Goal: Information Seeking & Learning: Learn about a topic

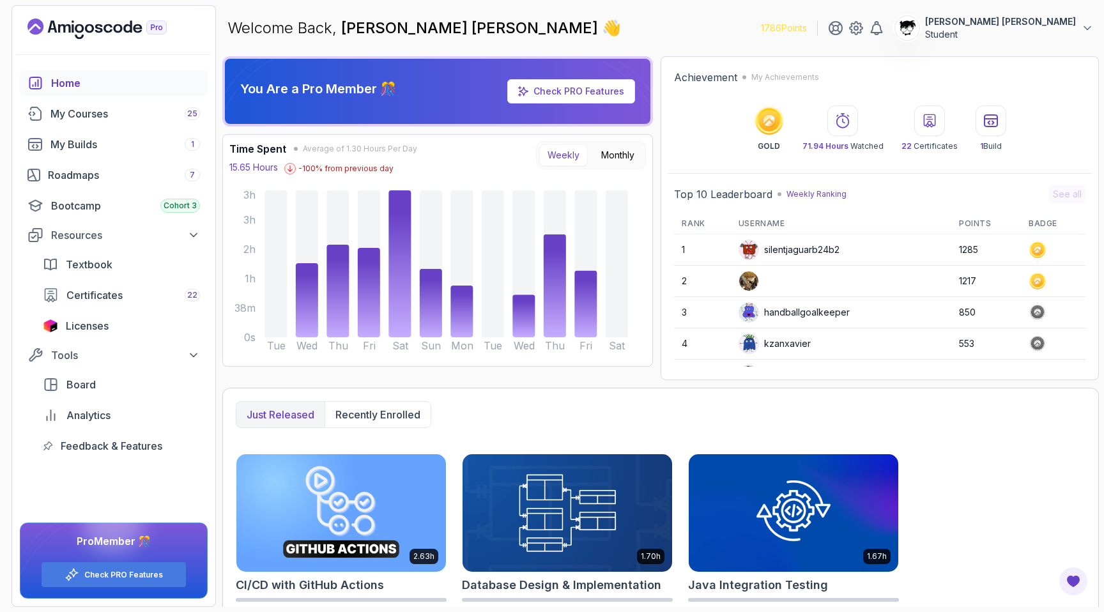
click at [675, 17] on div "Welcome Back, Abdallah Issa Al-Kass 👋 1786 Points Abdallah Issa Al-Kass Student" at bounding box center [660, 28] width 876 height 46
click at [115, 117] on div "My Courses 25" at bounding box center [124, 113] width 149 height 15
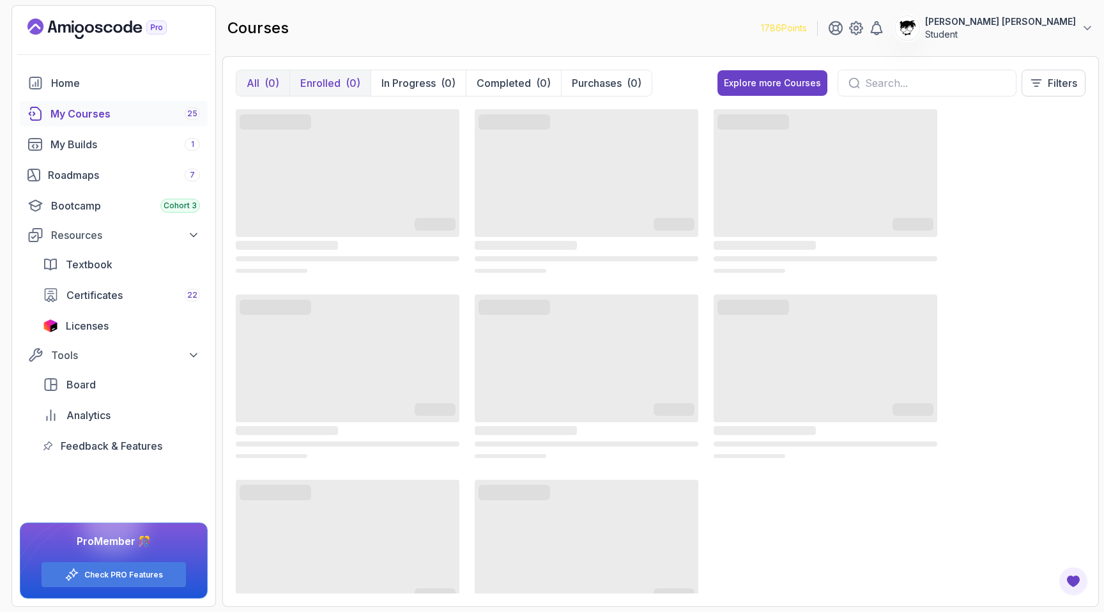
click at [337, 80] on p "Enrolled" at bounding box center [320, 82] width 40 height 15
click at [60, 183] on link "Roadmaps 7" at bounding box center [114, 175] width 188 height 26
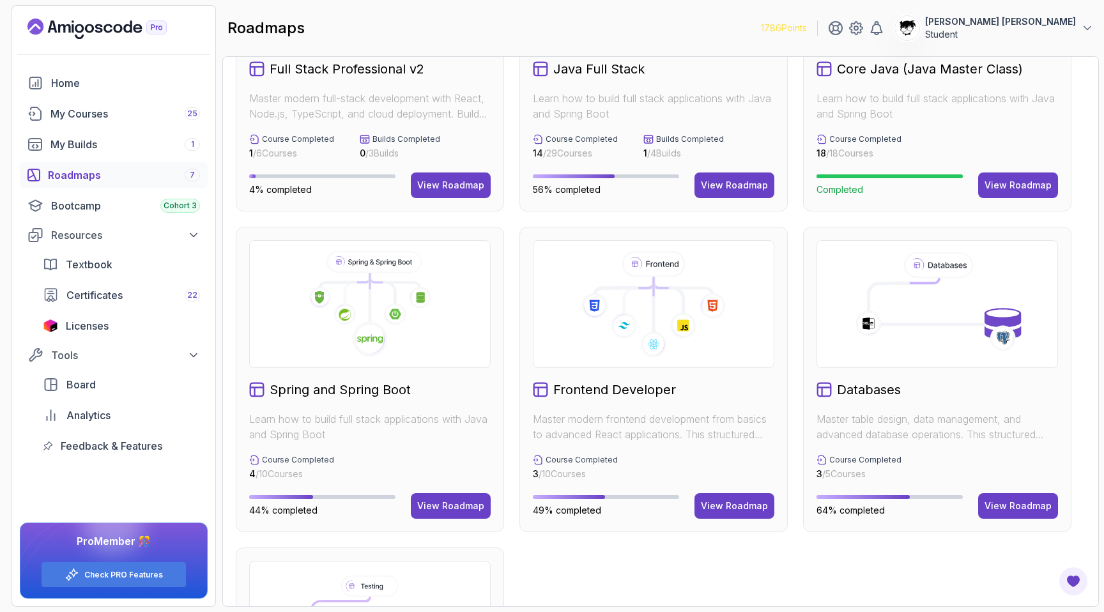
scroll to position [206, 0]
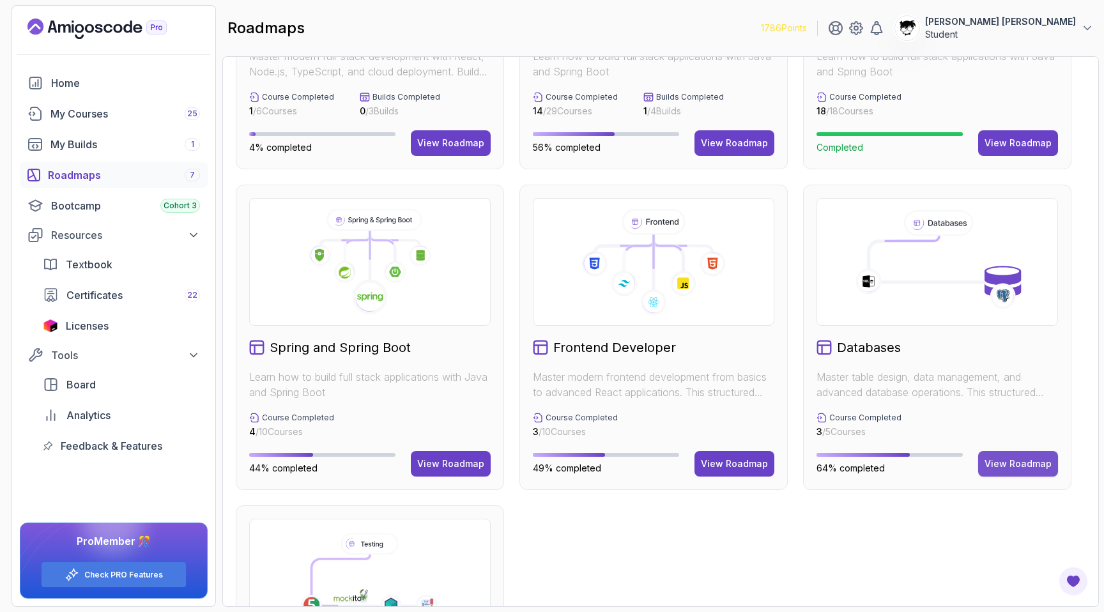
click at [1021, 463] on div "View Roadmap" at bounding box center [1017, 463] width 67 height 13
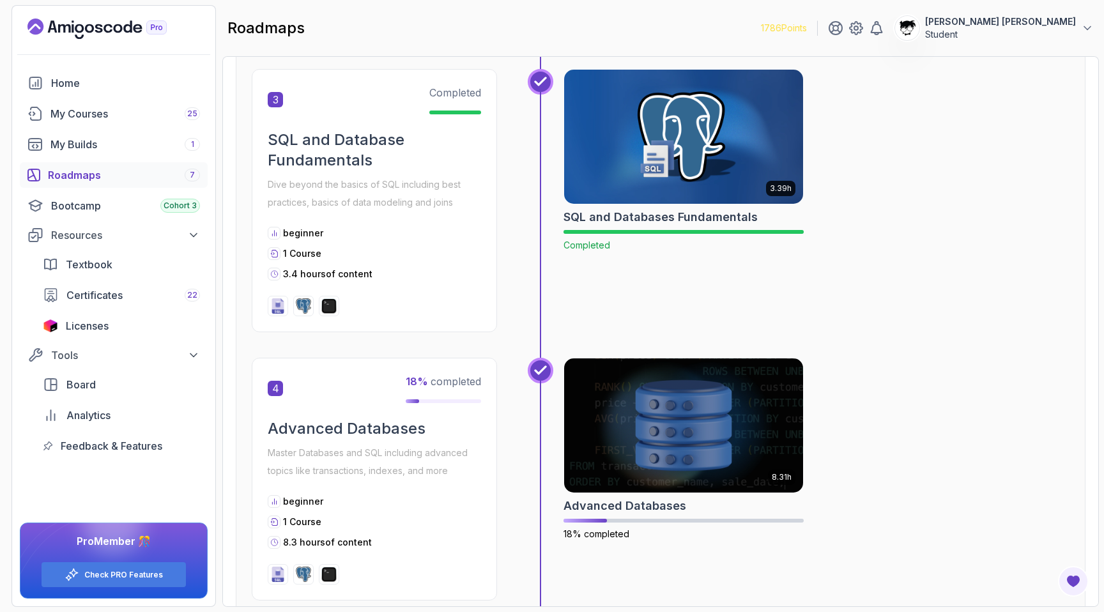
scroll to position [935, 0]
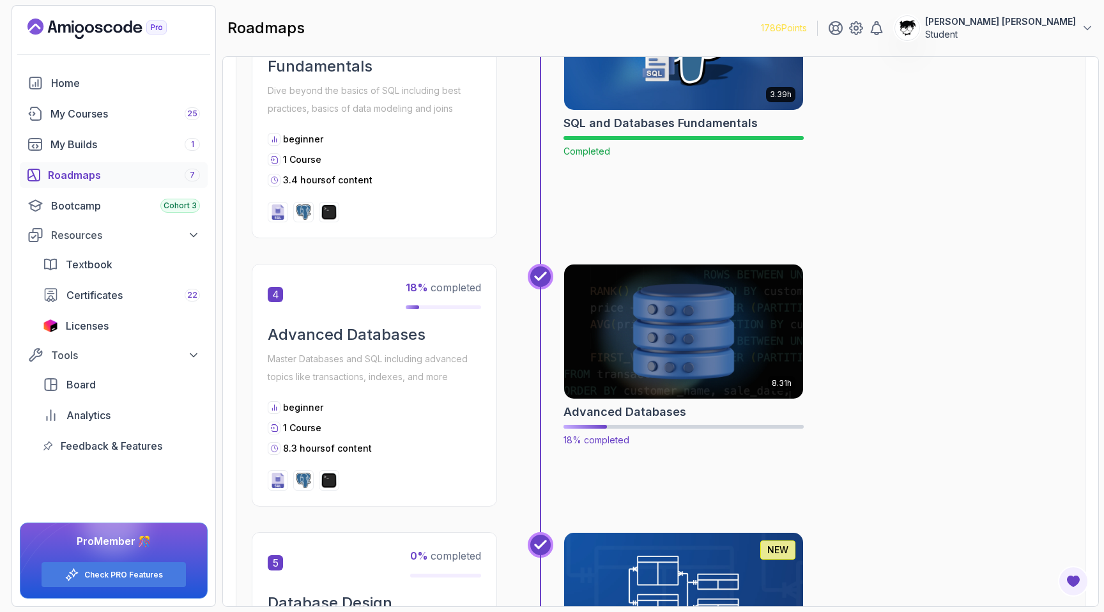
click at [628, 333] on img at bounding box center [683, 331] width 251 height 141
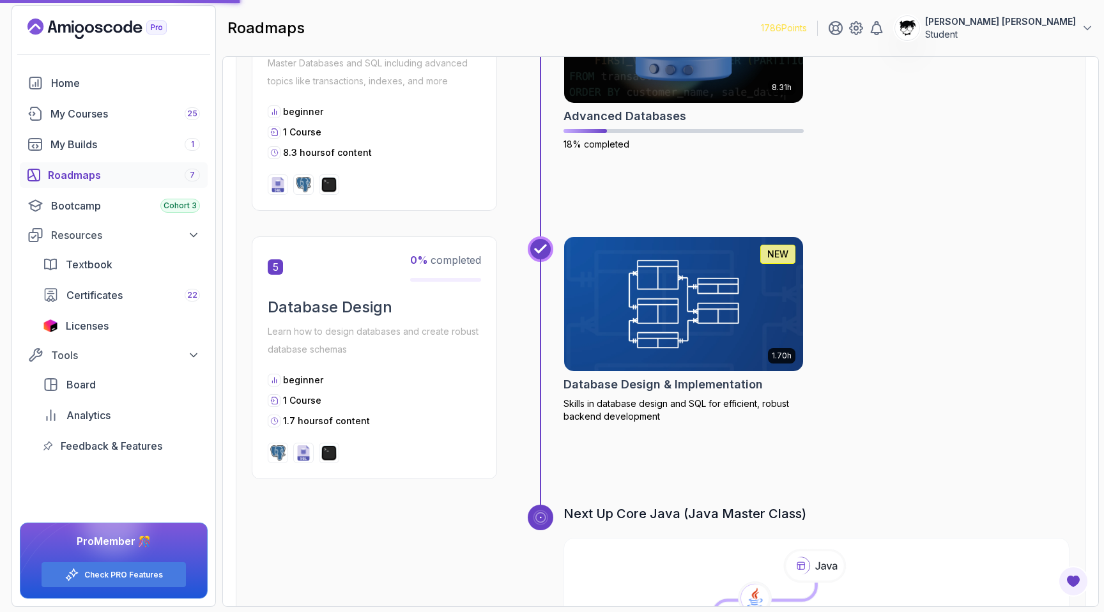
scroll to position [1165, 0]
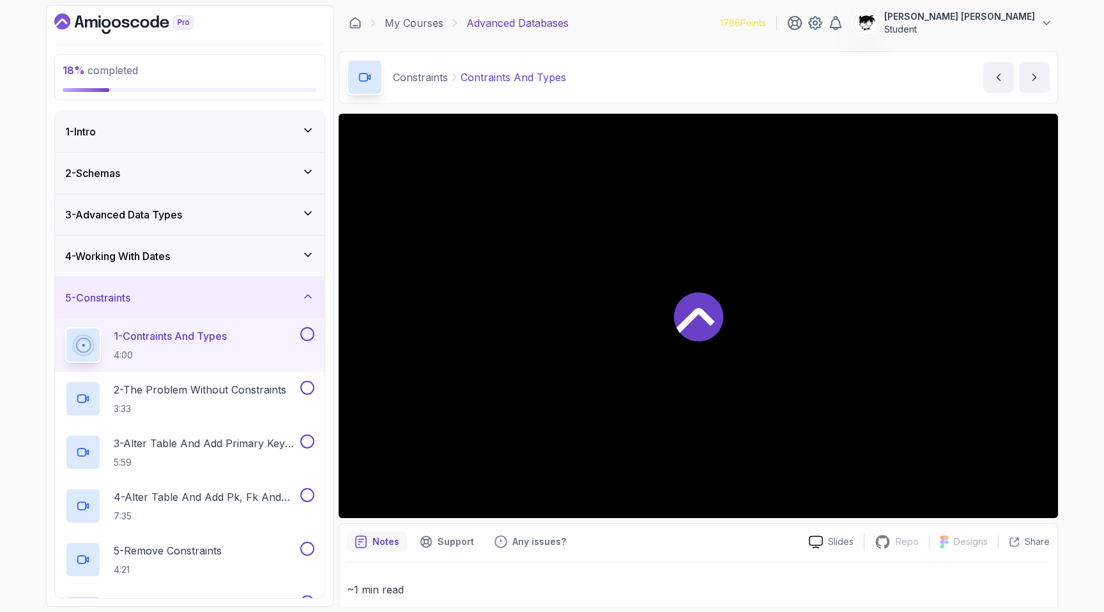
click at [532, 278] on div at bounding box center [698, 316] width 719 height 404
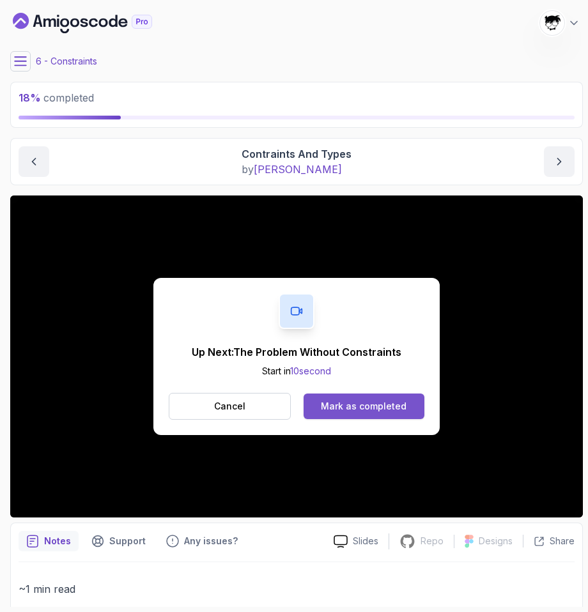
click at [379, 401] on div "Mark as completed" at bounding box center [364, 406] width 86 height 13
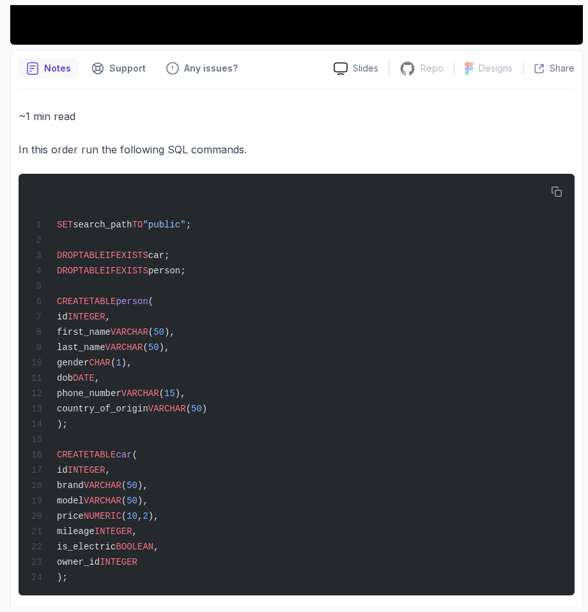
scroll to position [499, 0]
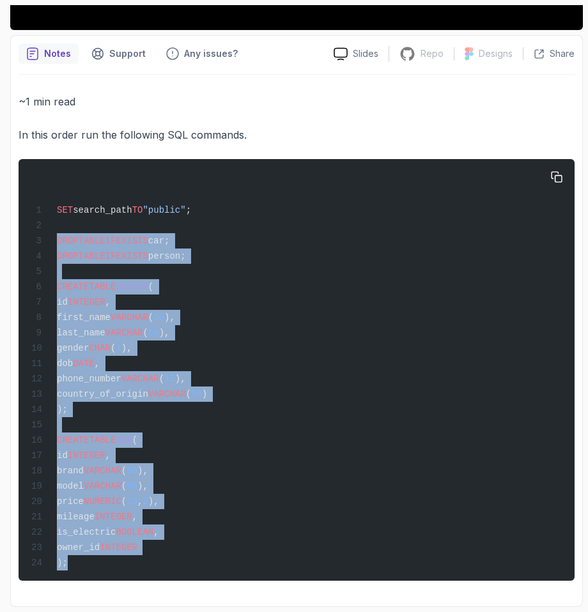
drag, startPoint x: 56, startPoint y: 233, endPoint x: 126, endPoint y: 576, distance: 349.5
click at [126, 573] on div "SET search_path TO "public" ; DROP TABLE IF EXISTS car; DROP TABLE IF EXISTS pe…" at bounding box center [296, 370] width 535 height 406
copy code "DROP TABLE IF EXISTS car; DROP TABLE IF EXISTS person; CREATE TABLE person ( id…"
click at [126, 573] on div "SET search_path TO "public" ; DROP TABLE IF EXISTS car; DROP TABLE IF EXISTS pe…" at bounding box center [296, 370] width 535 height 406
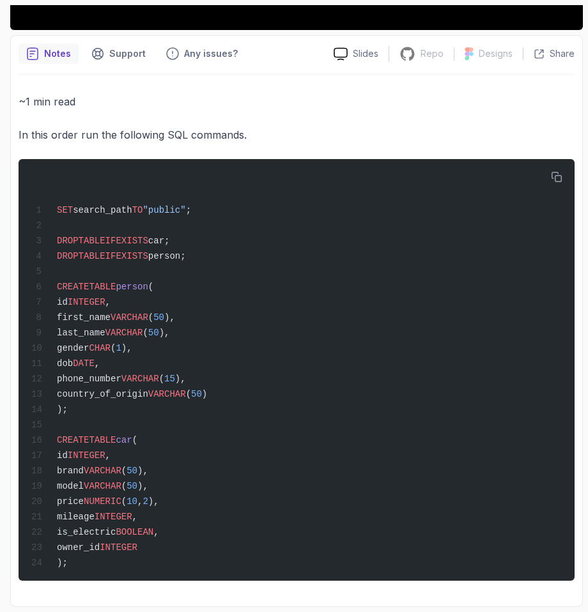
scroll to position [0, 0]
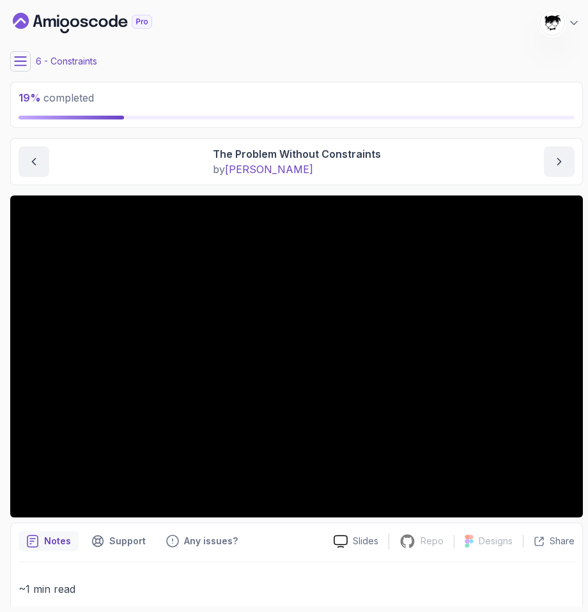
click at [24, 57] on icon at bounding box center [20, 61] width 13 height 13
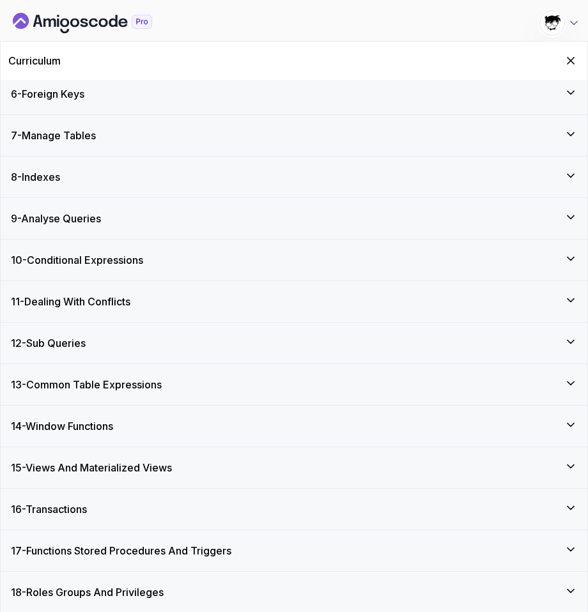
scroll to position [823, 0]
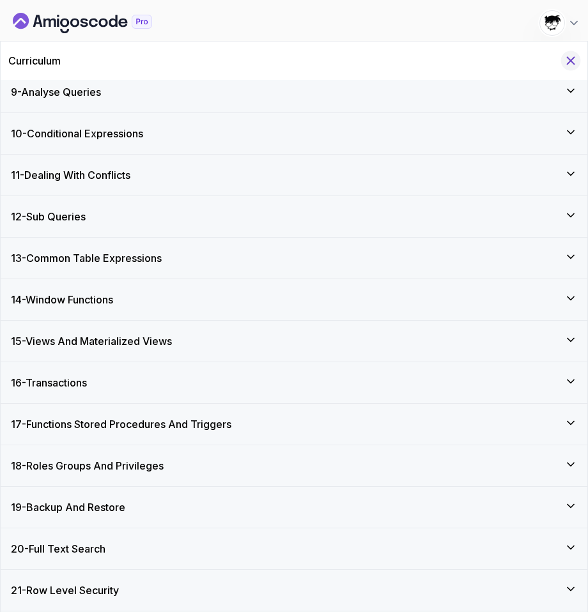
click at [576, 60] on icon "Hide Curriculum for mobile" at bounding box center [570, 61] width 14 height 14
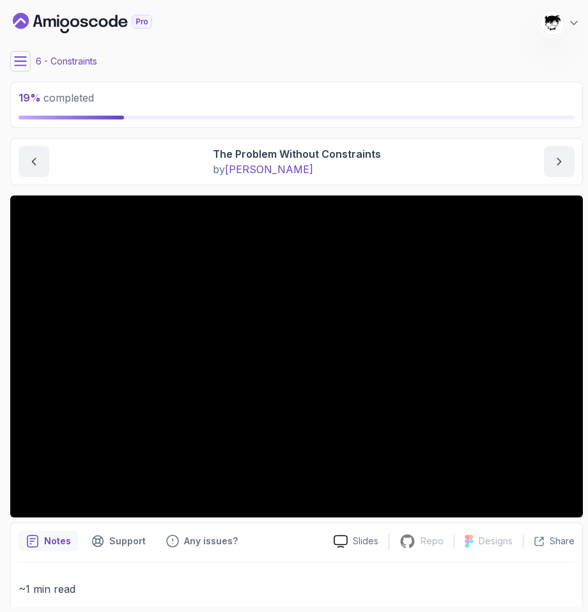
click at [12, 56] on button at bounding box center [20, 61] width 20 height 20
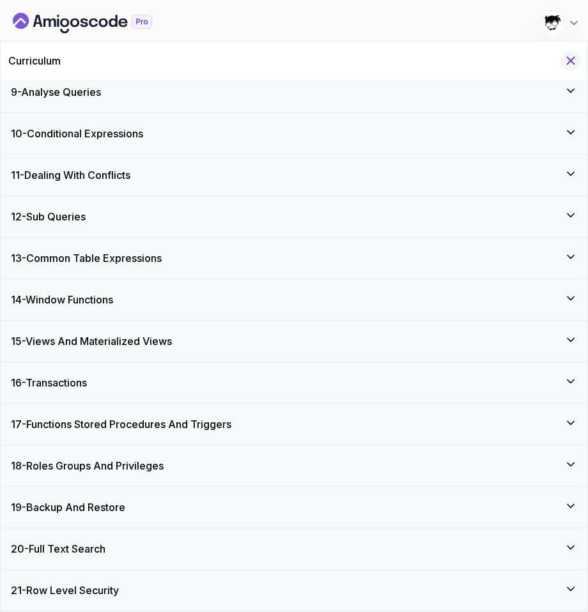
click at [569, 60] on icon "Hide Curriculum for mobile" at bounding box center [570, 61] width 14 height 14
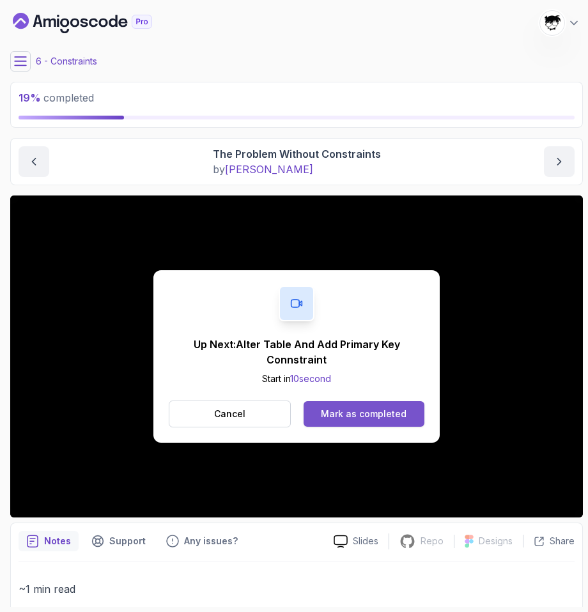
click at [354, 413] on div "Mark as completed" at bounding box center [364, 414] width 86 height 13
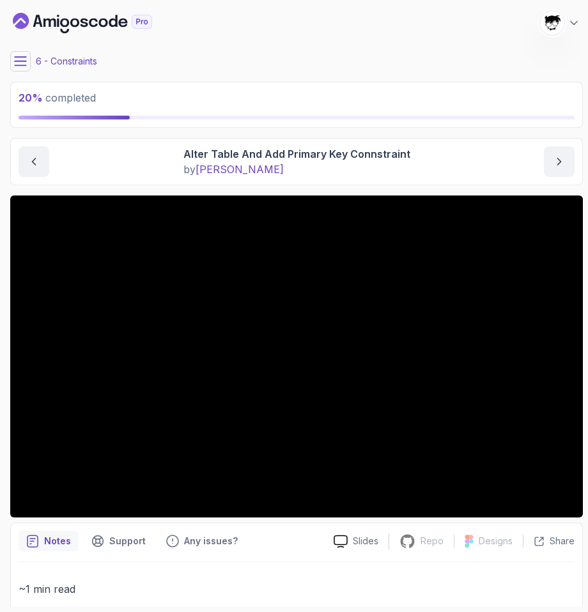
click at [42, 66] on p "6 - Constraints" at bounding box center [66, 61] width 61 height 13
click at [23, 66] on icon at bounding box center [20, 61] width 13 height 13
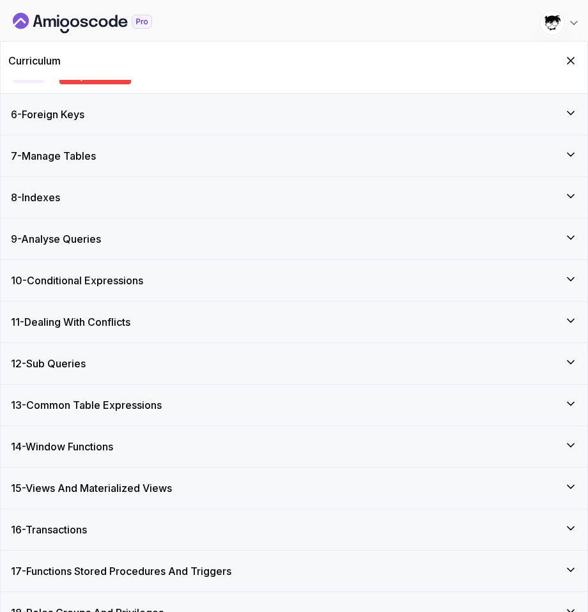
scroll to position [645, 0]
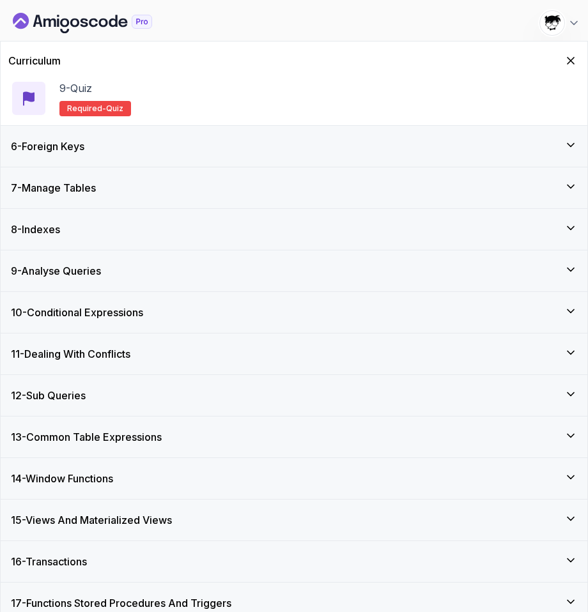
click at [92, 228] on div "8 - Indexes" at bounding box center [294, 229] width 566 height 15
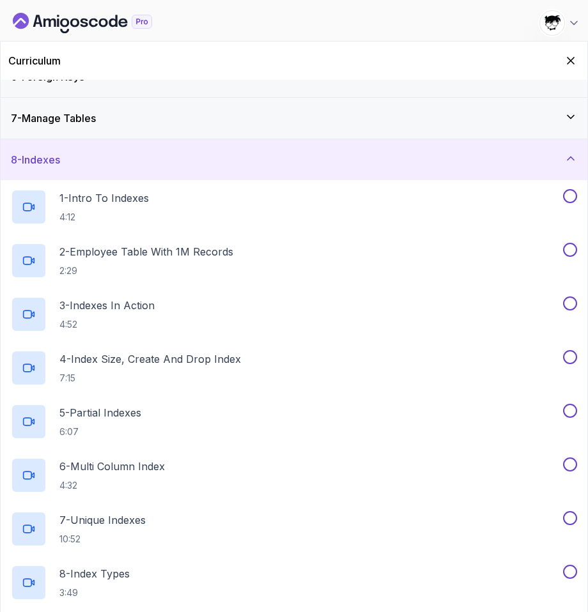
scroll to position [187, 0]
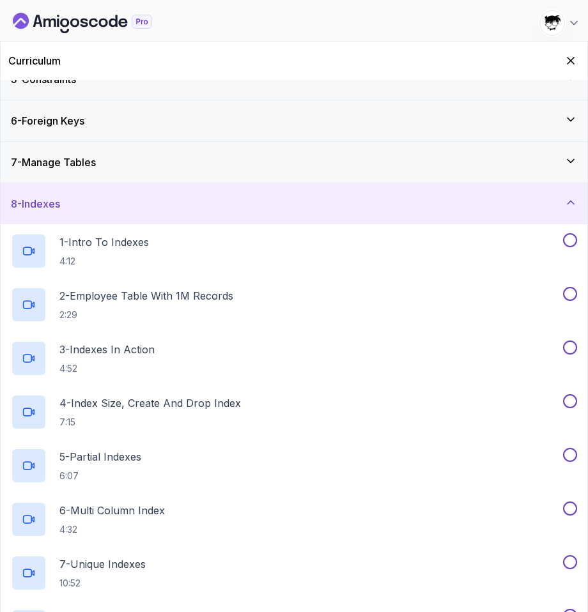
click at [69, 205] on div "8 - Indexes" at bounding box center [294, 203] width 566 height 15
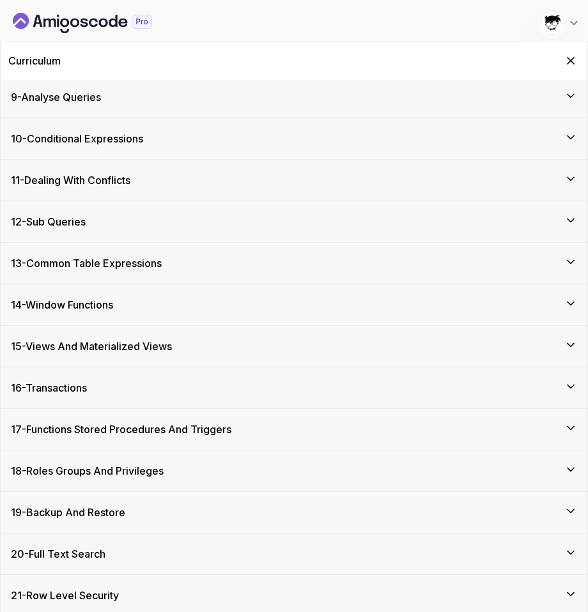
scroll to position [340, 0]
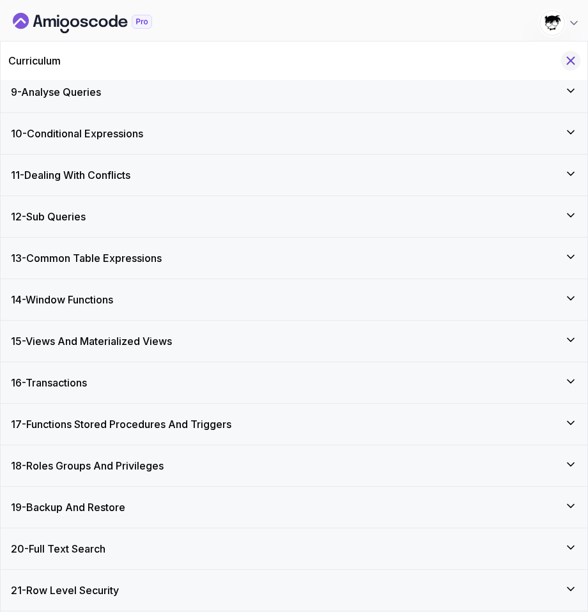
click at [566, 62] on icon "Hide Curriculum for mobile" at bounding box center [570, 61] width 14 height 14
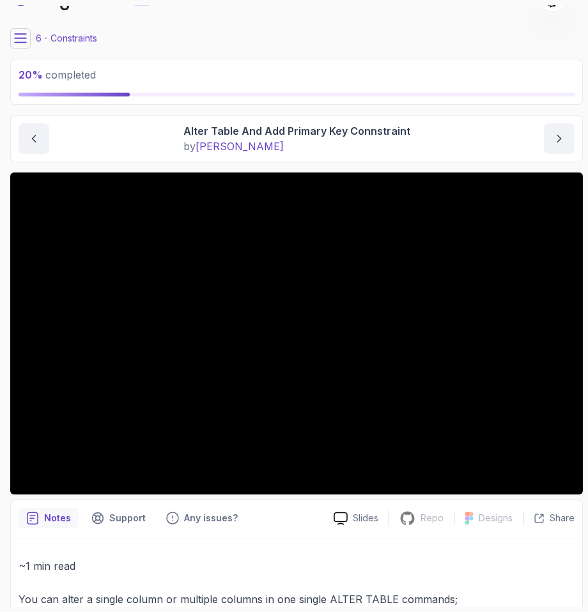
scroll to position [0, 0]
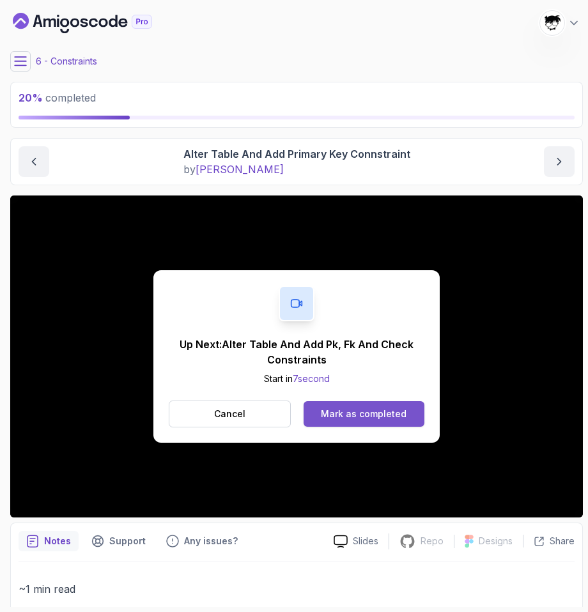
click at [351, 417] on div "Mark as completed" at bounding box center [364, 414] width 86 height 13
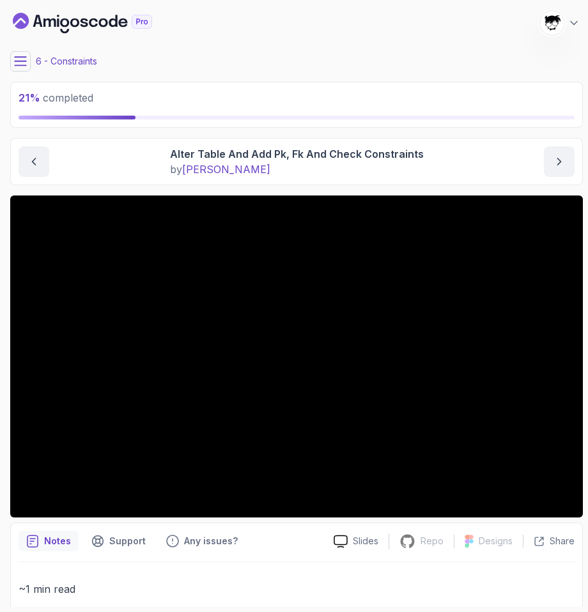
click at [25, 59] on icon at bounding box center [20, 61] width 13 height 13
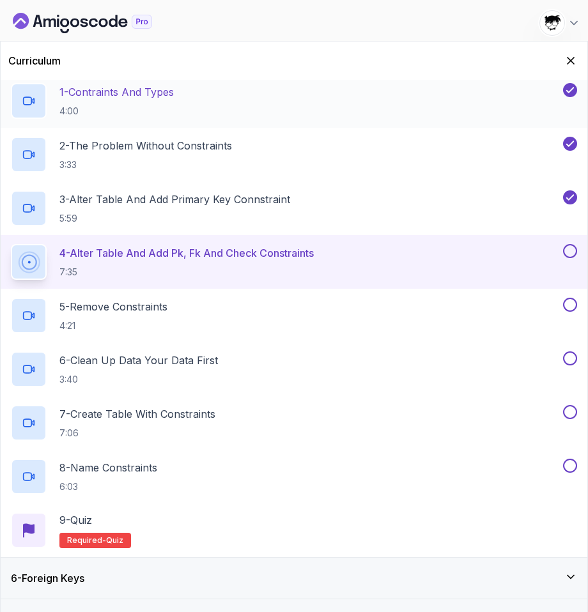
scroll to position [229, 0]
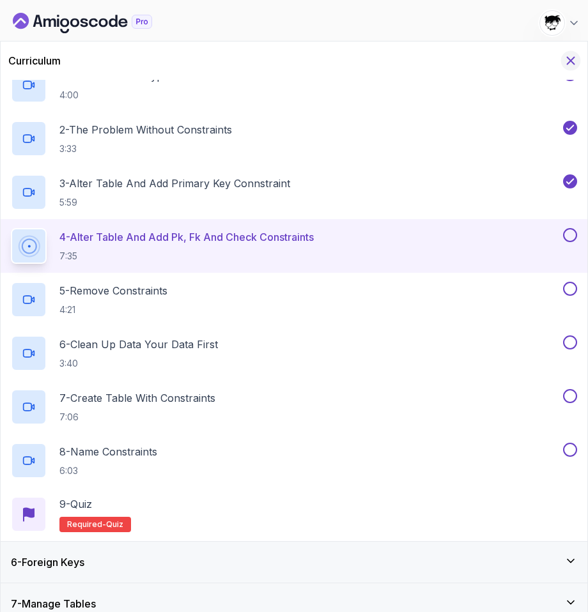
click at [569, 57] on icon "Hide Curriculum for mobile" at bounding box center [570, 61] width 14 height 14
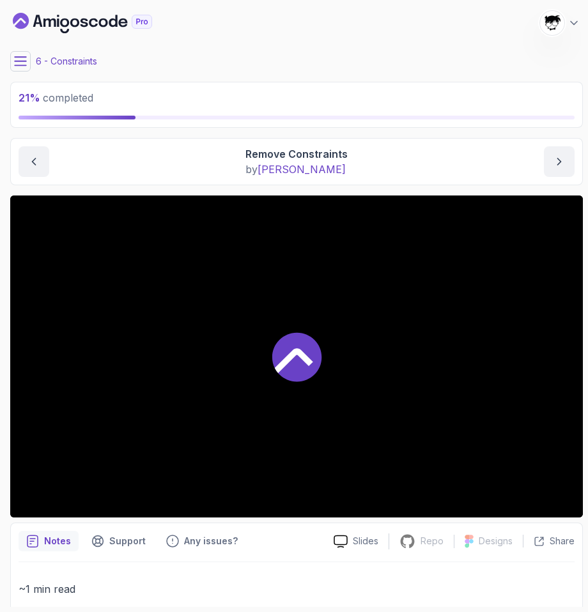
click at [365, 355] on div at bounding box center [296, 356] width 572 height 322
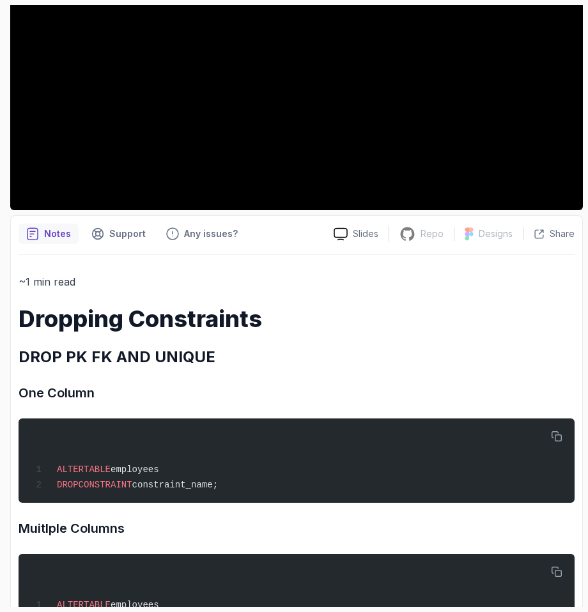
scroll to position [407, 0]
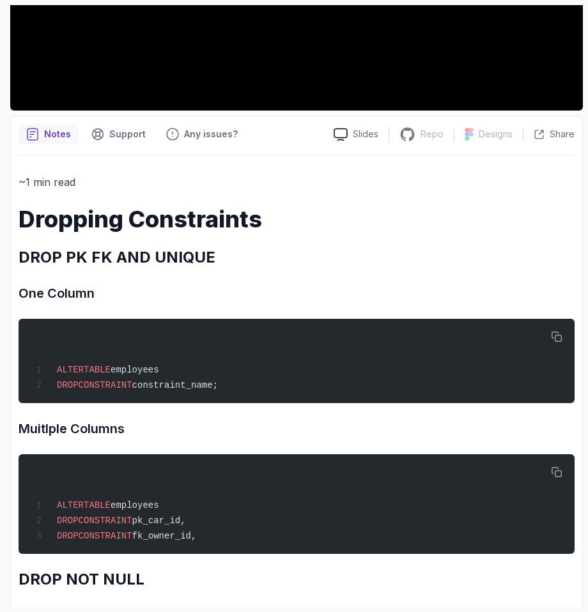
click at [49, 257] on h2 "DROP PK FK AND UNIQUE" at bounding box center [297, 257] width 556 height 20
click at [38, 302] on h3 "One Column" at bounding box center [297, 293] width 556 height 20
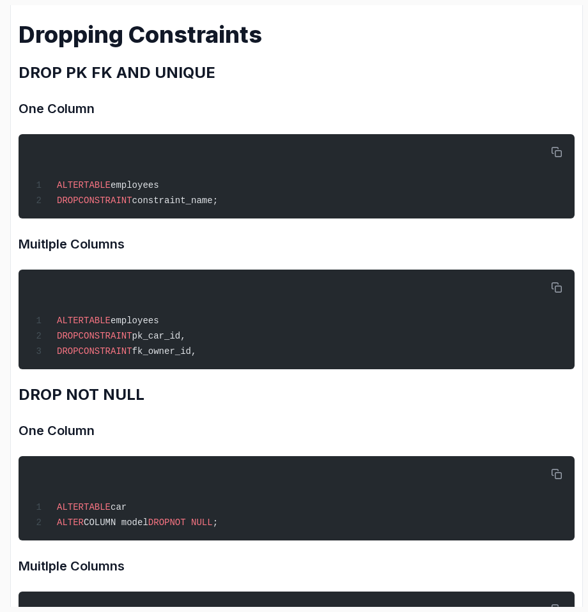
scroll to position [632, 0]
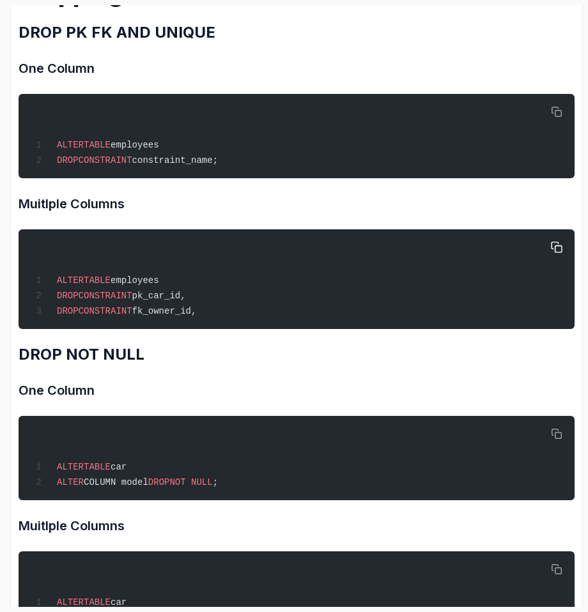
drag, startPoint x: 43, startPoint y: 283, endPoint x: 247, endPoint y: 319, distance: 207.0
click at [247, 319] on div "ALTER TABLE employees DROP CONSTRAINT pk_car_id, DROP CONSTRAINT fk_owner_id," at bounding box center [296, 279] width 535 height 84
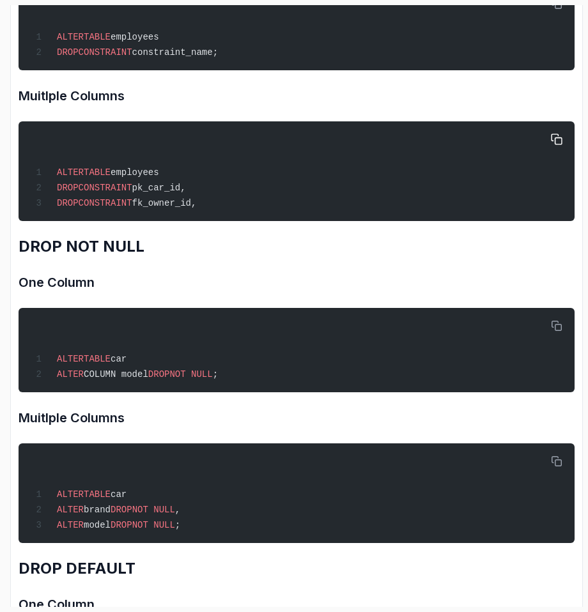
scroll to position [755, 0]
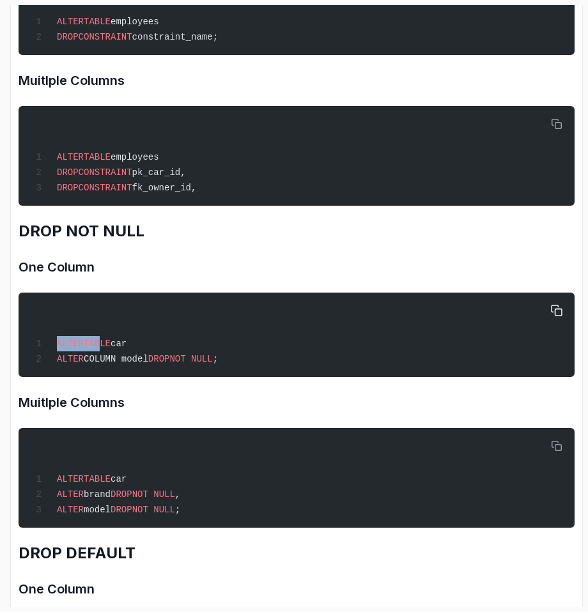
drag, startPoint x: 50, startPoint y: 344, endPoint x: 100, endPoint y: 347, distance: 50.5
click at [100, 345] on span "ALTER TABLE car" at bounding box center [78, 344] width 95 height 10
click at [89, 364] on span "COLUMN model" at bounding box center [116, 359] width 65 height 10
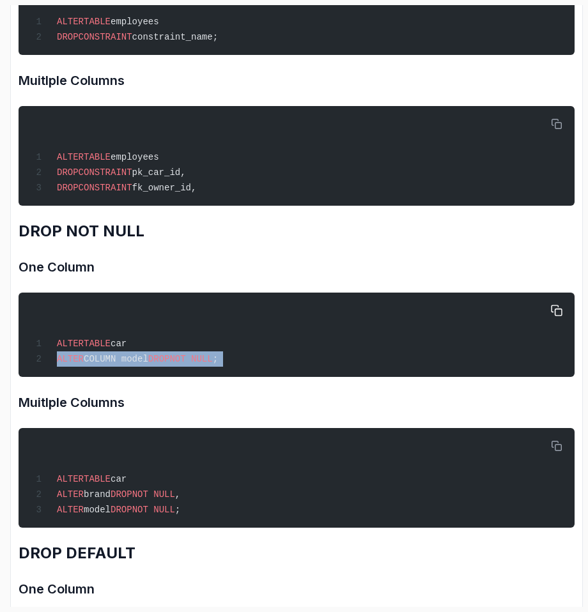
click at [82, 362] on span "ALTER" at bounding box center [70, 359] width 27 height 10
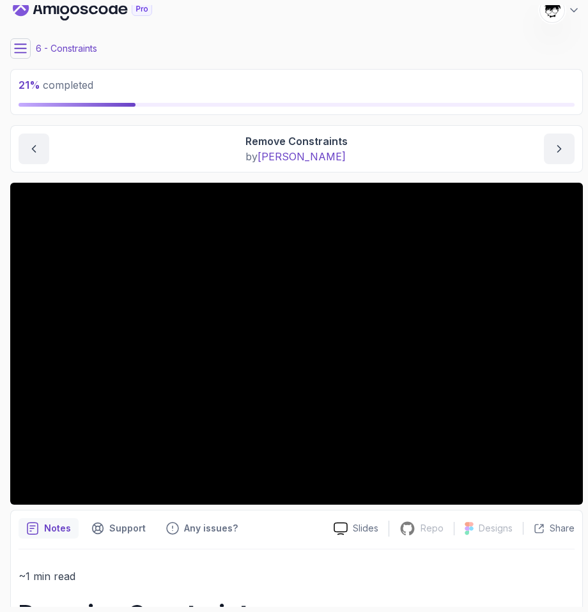
scroll to position [0, 0]
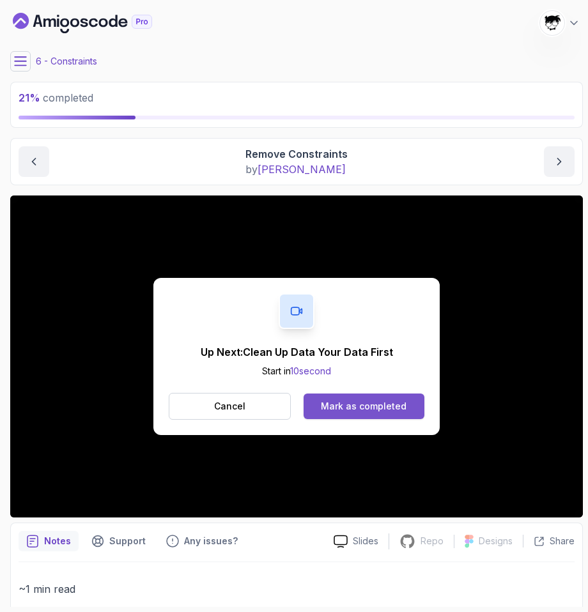
click at [360, 418] on button "Mark as completed" at bounding box center [363, 407] width 121 height 26
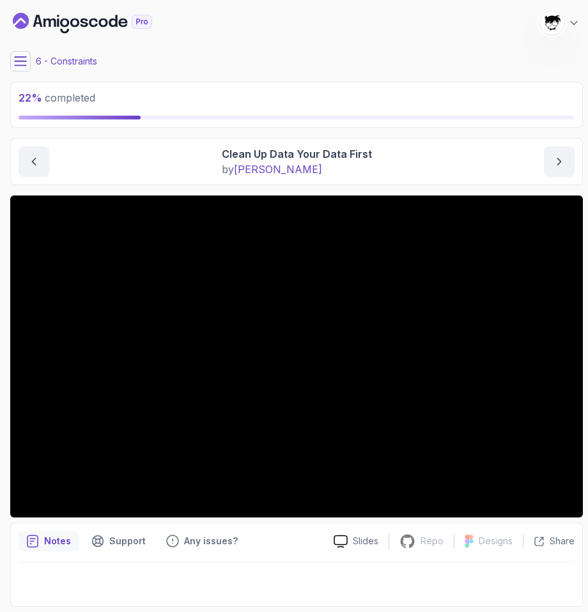
click at [29, 51] on div "6 - Constraints" at bounding box center [296, 61] width 572 height 20
click at [22, 62] on icon at bounding box center [20, 61] width 13 height 13
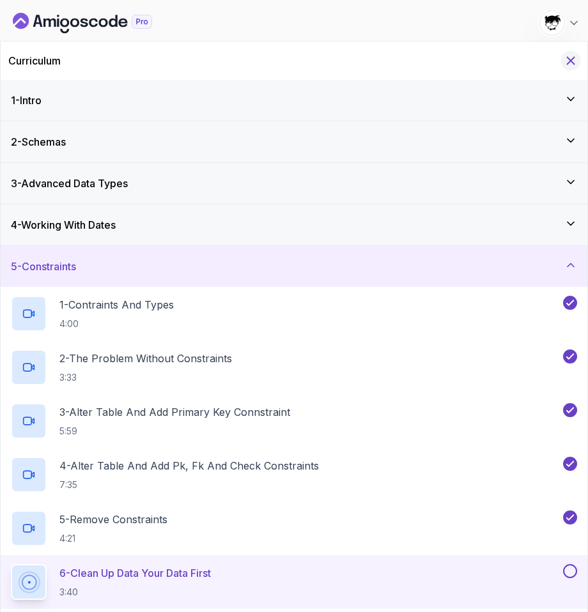
click at [568, 56] on icon "Hide Curriculum for mobile" at bounding box center [570, 61] width 14 height 14
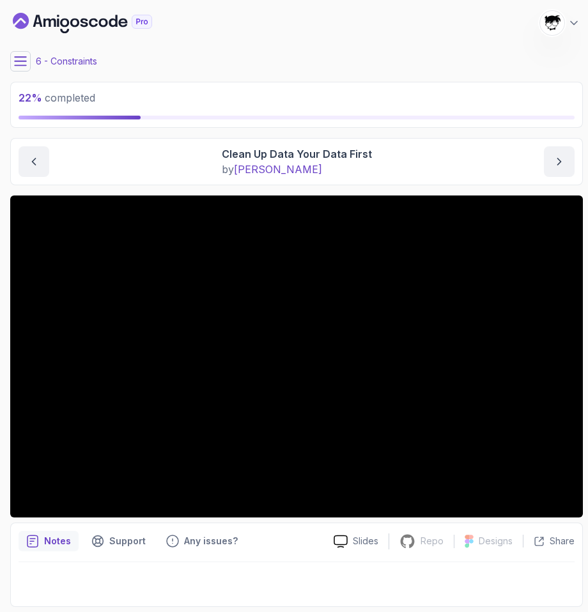
click at [26, 61] on icon at bounding box center [20, 61] width 13 height 13
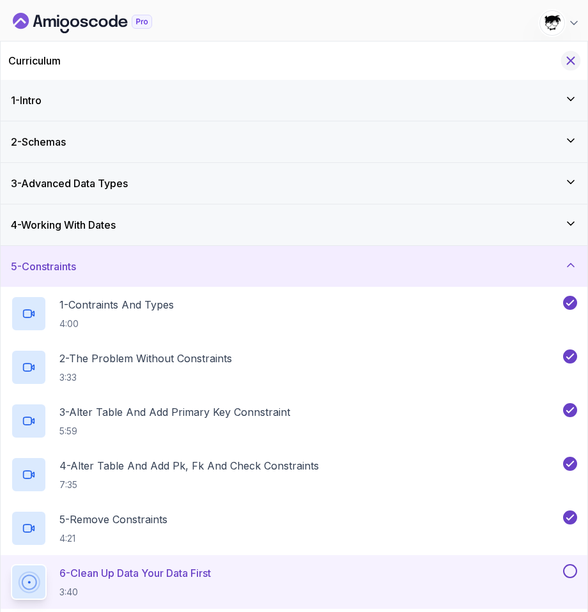
click at [569, 57] on icon "Hide Curriculum for mobile" at bounding box center [570, 61] width 14 height 14
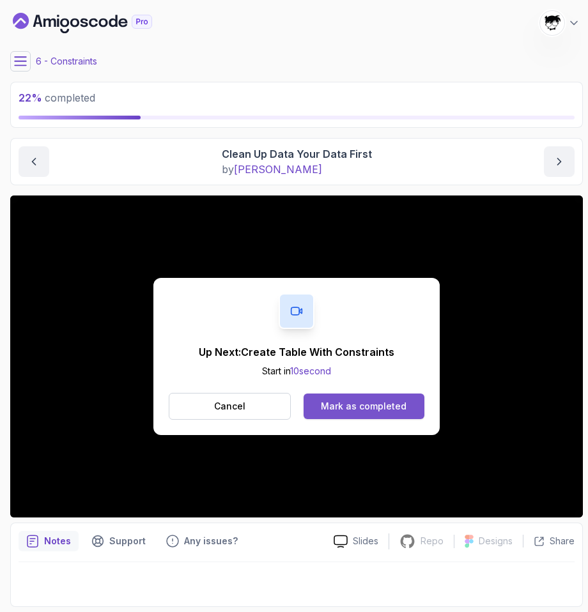
click at [348, 394] on button "Mark as completed" at bounding box center [363, 407] width 121 height 26
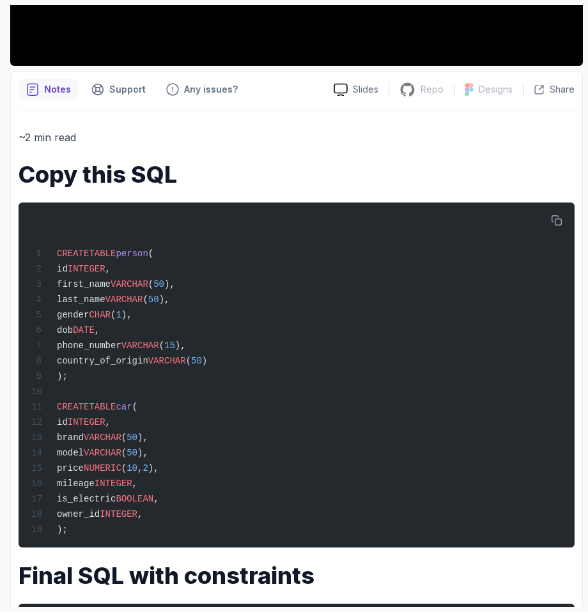
scroll to position [455, 0]
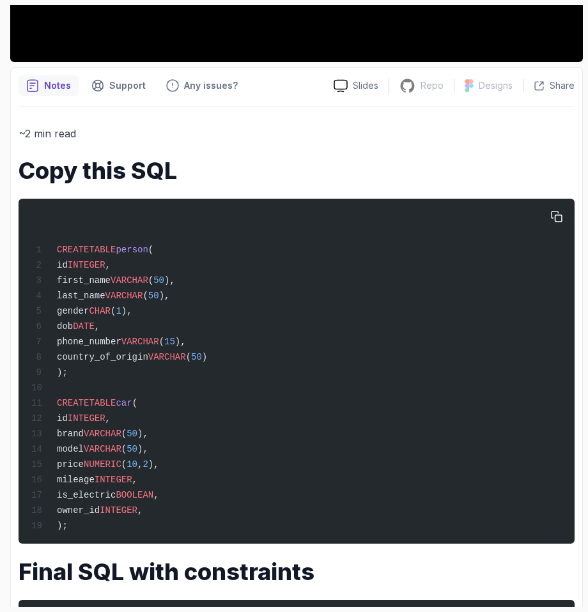
click at [491, 270] on div "CREATE TABLE person ( id INTEGER , first_name VARCHAR ( 50 ), last_name VARCHAR…" at bounding box center [296, 371] width 535 height 330
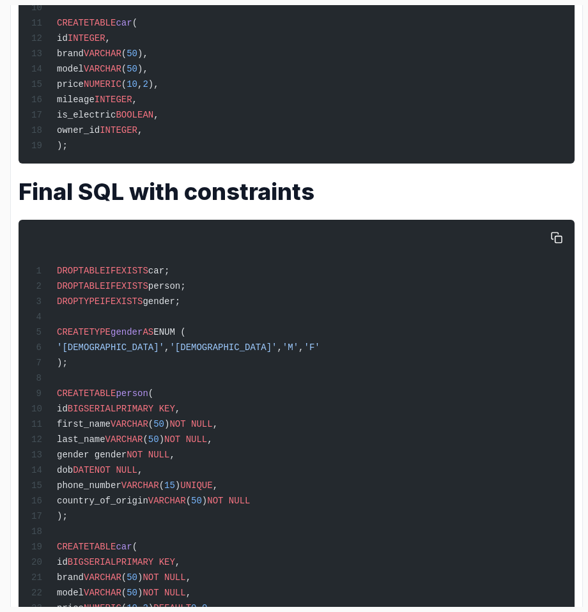
click at [218, 309] on div "DROP TABLE IF EXISTS car; DROP TABLE IF EXISTS person; DROP TYPE IF EXISTS gend…" at bounding box center [296, 453] width 535 height 452
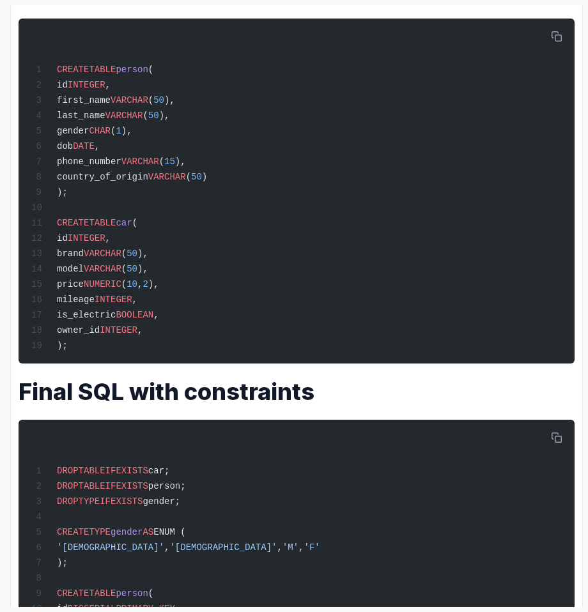
scroll to position [699, 0]
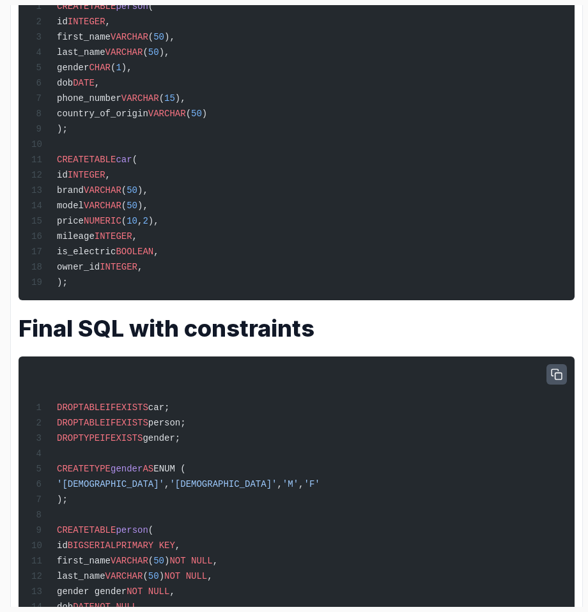
click at [551, 380] on icon "button" at bounding box center [556, 374] width 11 height 11
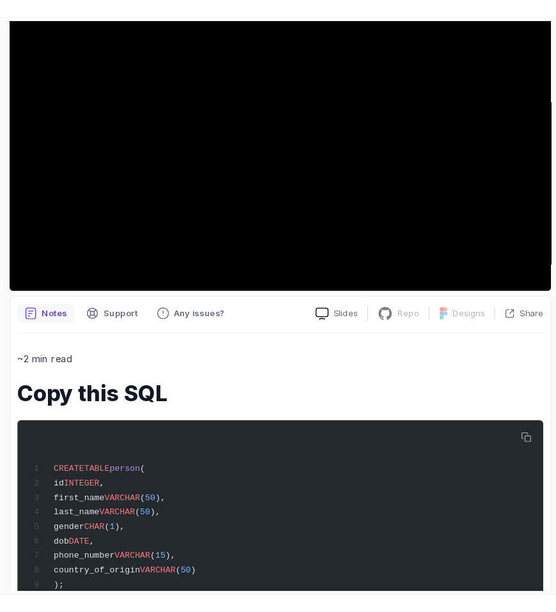
scroll to position [0, 0]
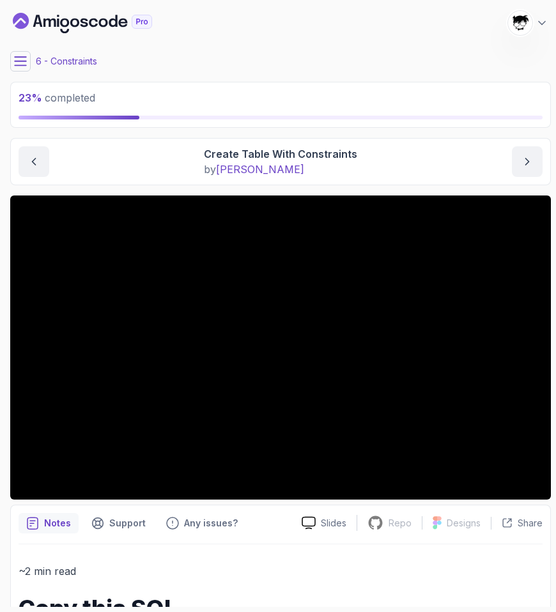
click at [16, 61] on icon at bounding box center [20, 61] width 13 height 13
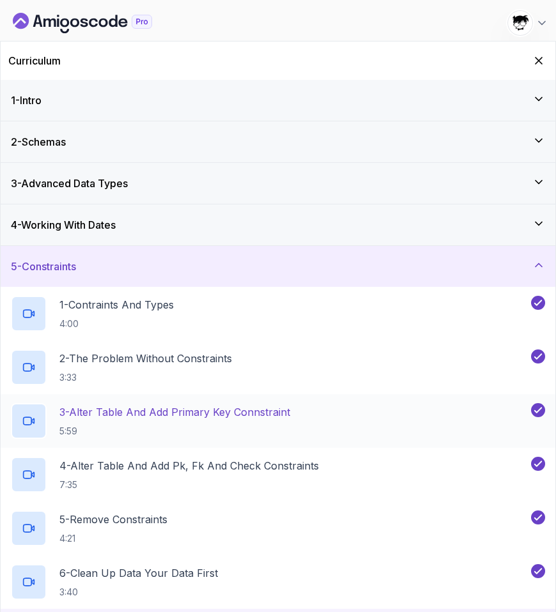
scroll to position [443, 0]
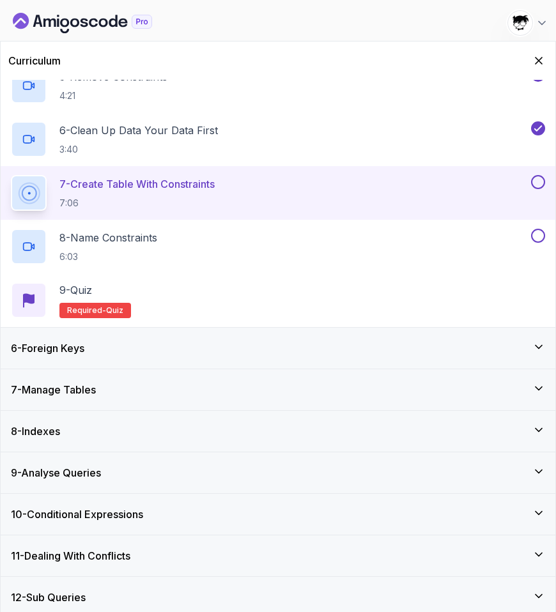
click at [542, 52] on div "Curriculum" at bounding box center [278, 61] width 555 height 38
click at [539, 58] on icon "Hide Curriculum for mobile" at bounding box center [539, 61] width 14 height 14
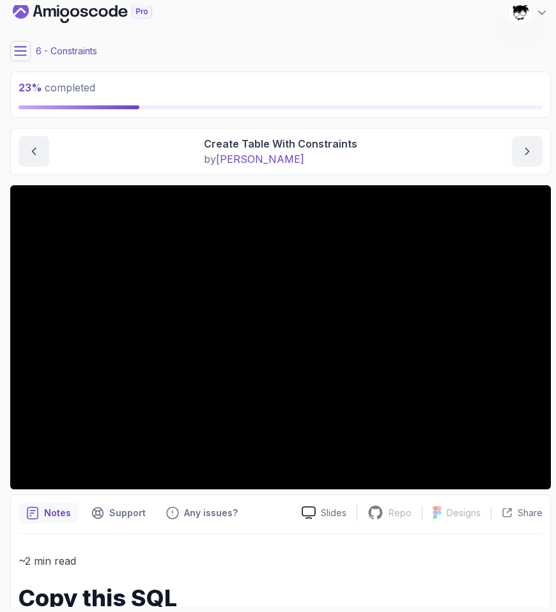
scroll to position [0, 0]
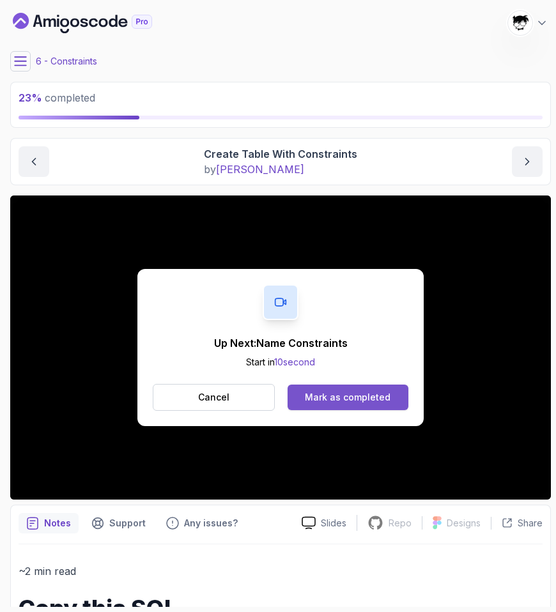
click at [314, 392] on div "Mark as completed" at bounding box center [348, 397] width 86 height 13
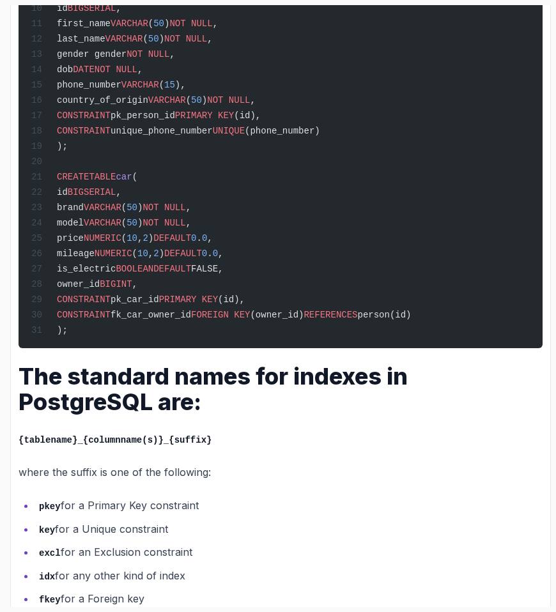
scroll to position [1037, 0]
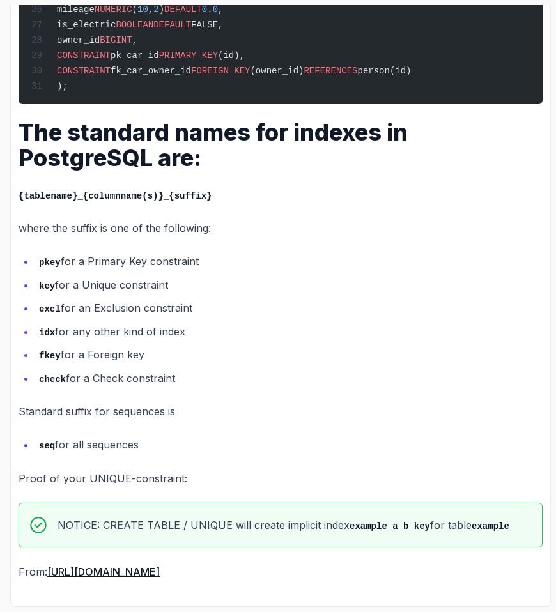
click at [118, 526] on p "NOTICE: CREATE TABLE / UNIQUE will create implicit index example_a_b_key for ta…" at bounding box center [283, 525] width 452 height 19
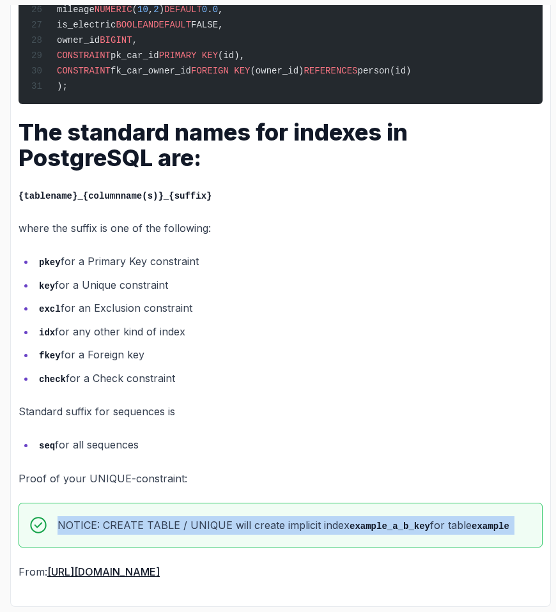
click at [118, 526] on p "NOTICE: CREATE TABLE / UNIQUE will create implicit index example_a_b_key for ta…" at bounding box center [283, 525] width 452 height 19
click at [145, 523] on p "NOTICE: CREATE TABLE / UNIQUE will create implicit index example_a_b_key for ta…" at bounding box center [283, 525] width 452 height 19
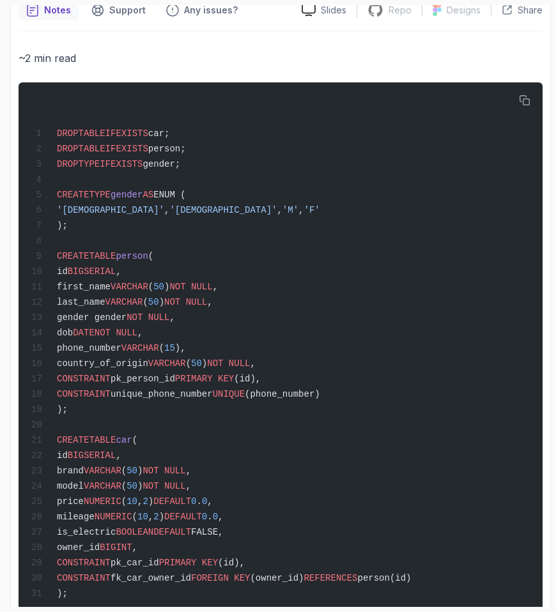
scroll to position [779, 0]
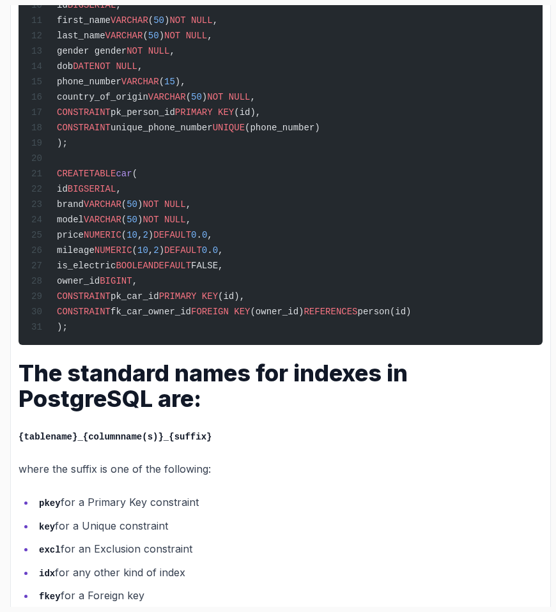
click at [181, 317] on span "fk_car_owner_id" at bounding box center [151, 312] width 80 height 10
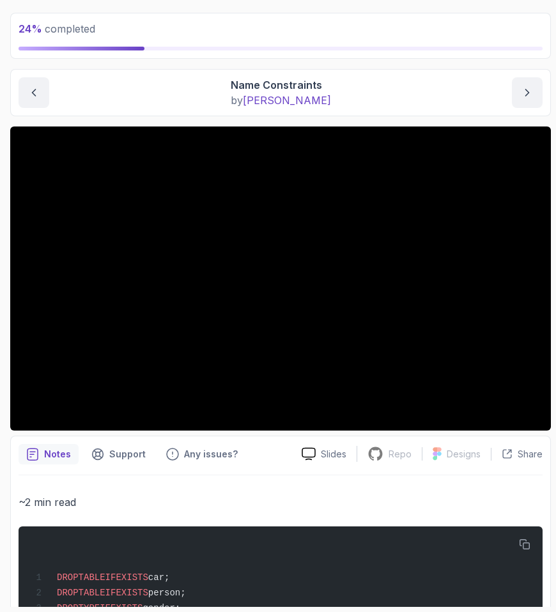
scroll to position [0, 0]
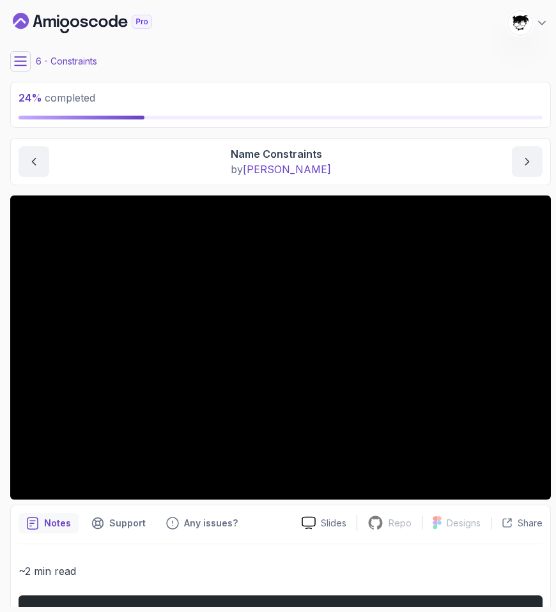
click at [27, 52] on button at bounding box center [20, 61] width 20 height 20
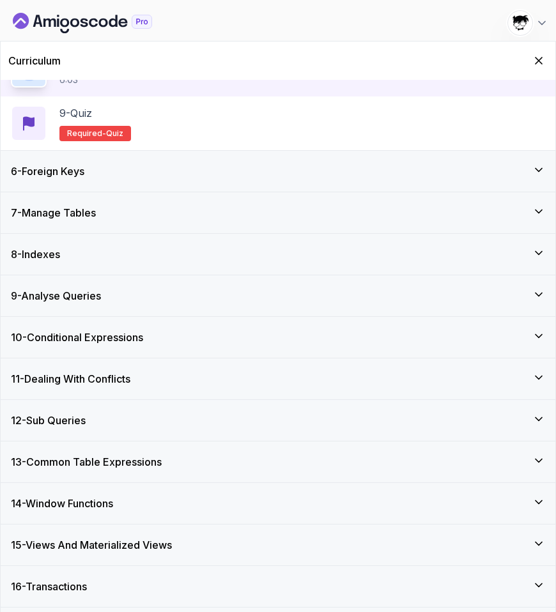
click at [114, 159] on div "6 - Foreign Keys" at bounding box center [278, 171] width 555 height 41
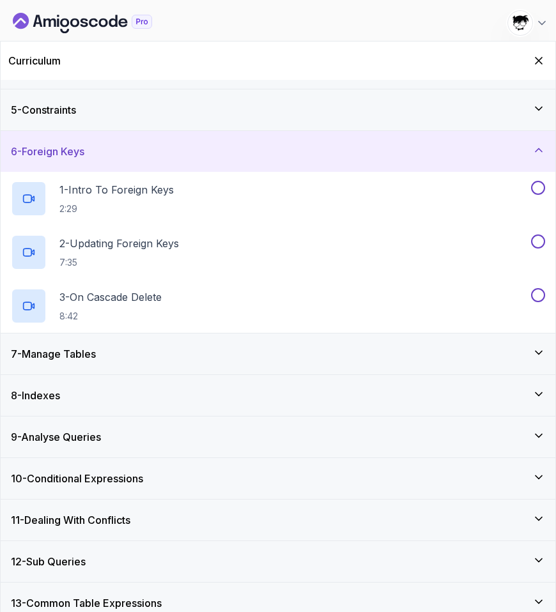
scroll to position [84, 0]
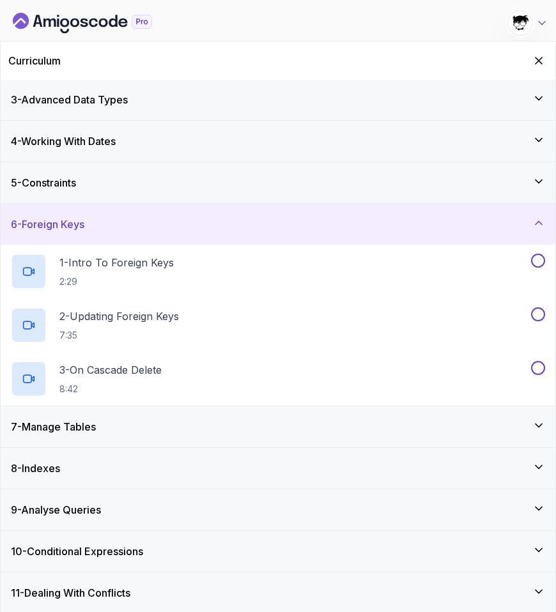
click at [96, 229] on div "6 - Foreign Keys" at bounding box center [278, 224] width 534 height 15
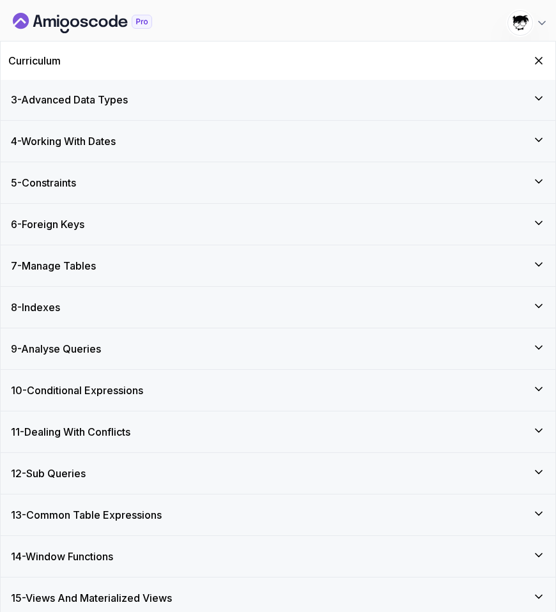
click at [91, 258] on h3 "7 - Manage Tables" at bounding box center [53, 265] width 85 height 15
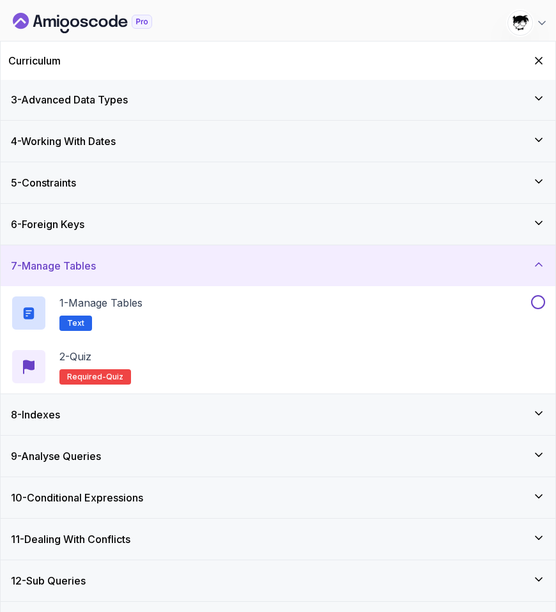
click at [91, 258] on h3 "7 - Manage Tables" at bounding box center [53, 265] width 85 height 15
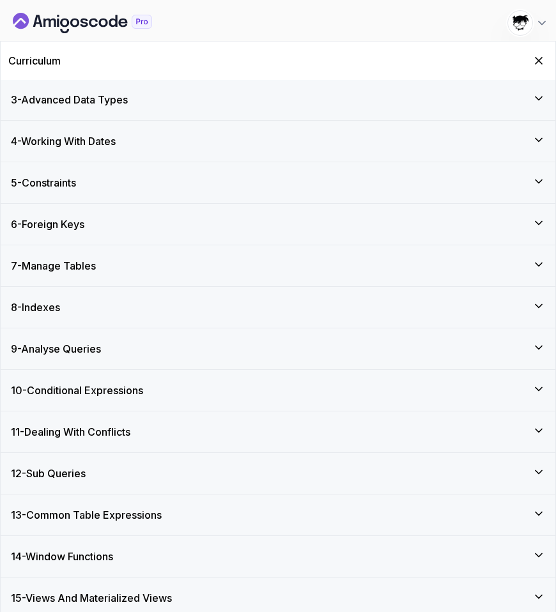
click at [85, 300] on div "8 - Indexes" at bounding box center [278, 307] width 534 height 15
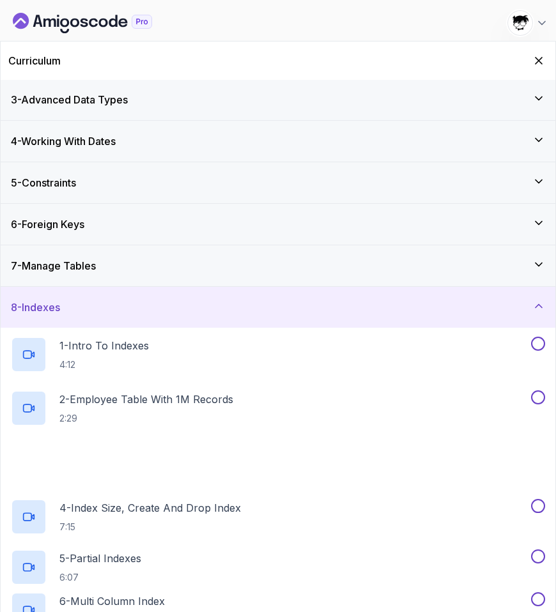
click at [85, 300] on div "8 - Indexes" at bounding box center [278, 307] width 534 height 15
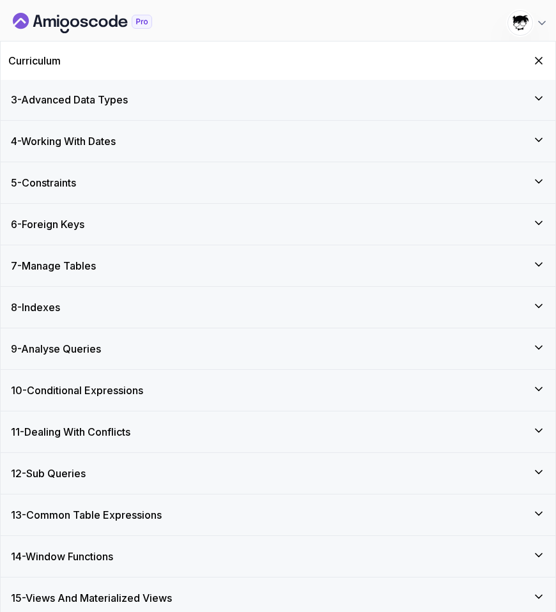
click at [84, 341] on h3 "9 - Analyse Queries" at bounding box center [56, 348] width 90 height 15
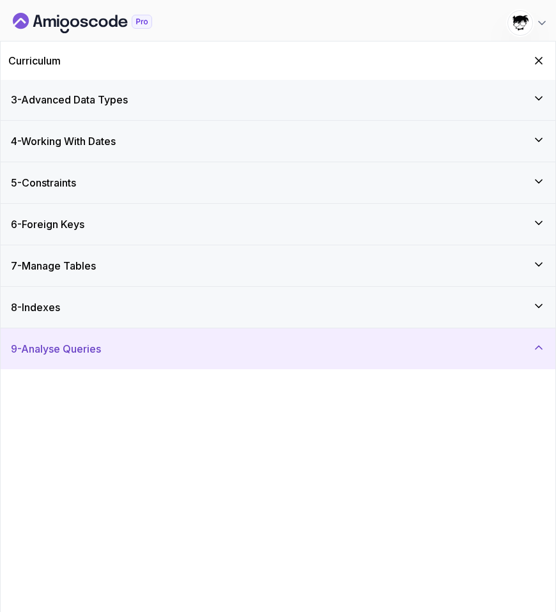
click at [84, 341] on h3 "9 - Analyse Queries" at bounding box center [56, 348] width 90 height 15
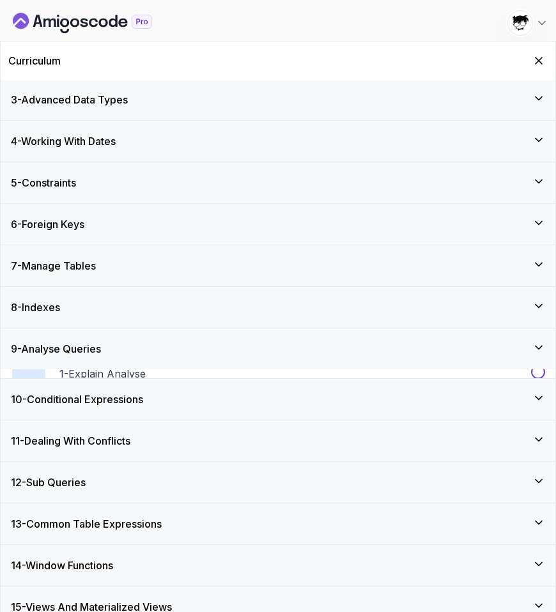
click at [70, 316] on div "8 - Indexes" at bounding box center [278, 307] width 555 height 41
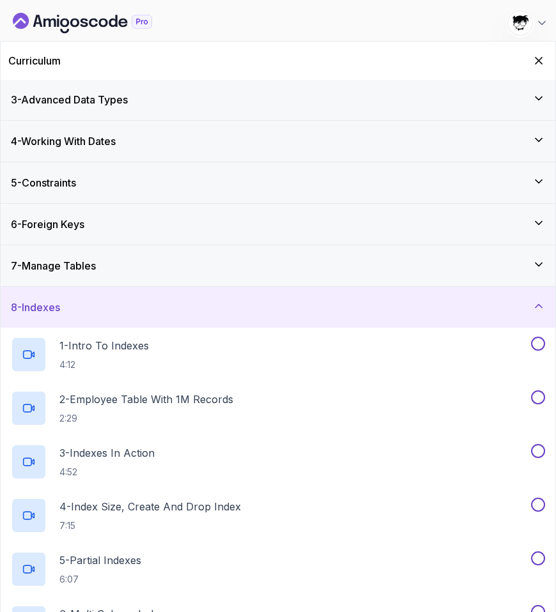
click at [70, 316] on div "8 - Indexes" at bounding box center [278, 307] width 555 height 41
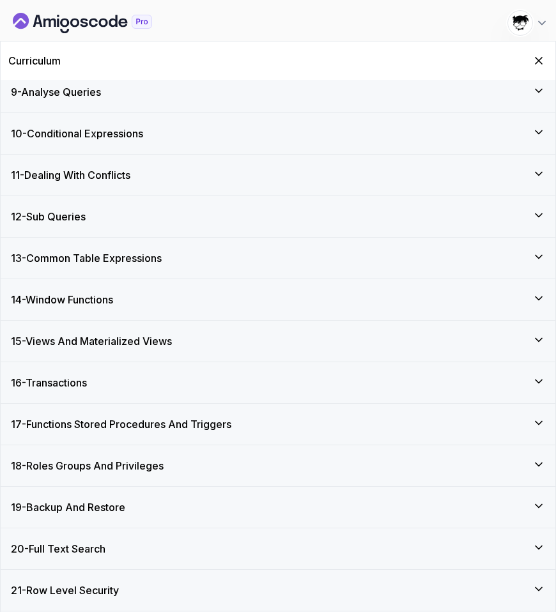
scroll to position [125, 0]
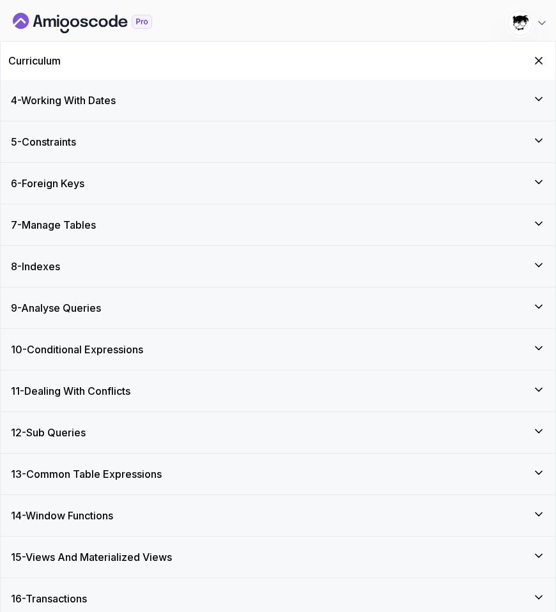
click at [54, 177] on h3 "6 - Foreign Keys" at bounding box center [47, 183] width 73 height 15
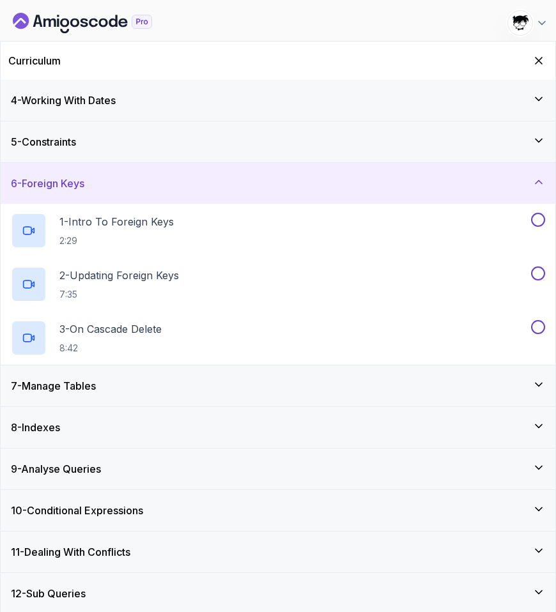
click at [54, 177] on h3 "6 - Foreign Keys" at bounding box center [47, 183] width 73 height 15
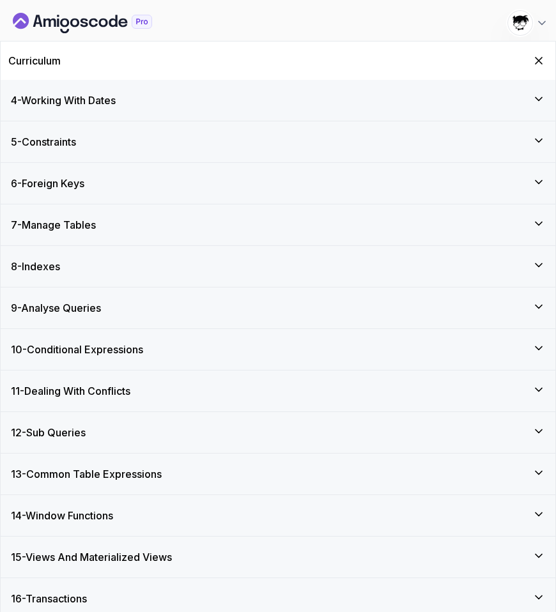
click at [58, 272] on h3 "8 - Indexes" at bounding box center [35, 266] width 49 height 15
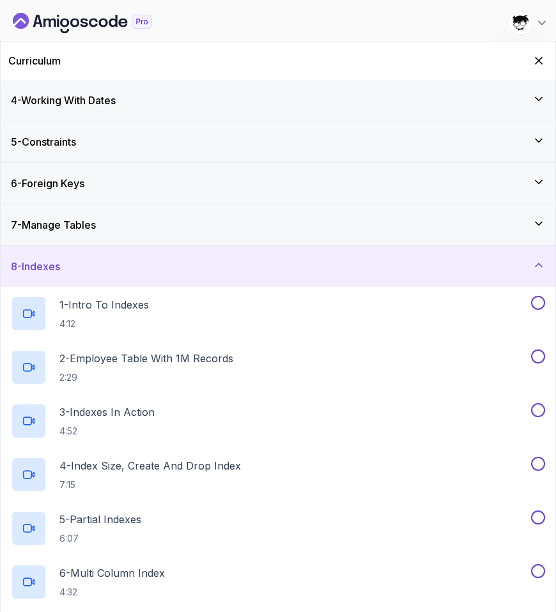
click at [58, 272] on h3 "8 - Indexes" at bounding box center [35, 266] width 49 height 15
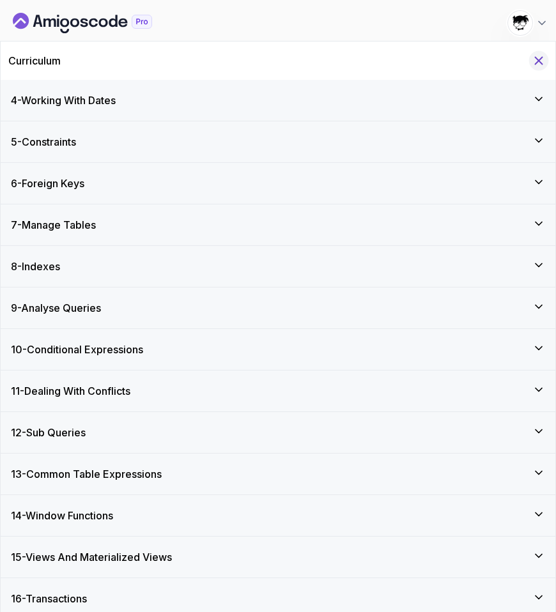
click at [541, 60] on icon "Hide Curriculum for mobile" at bounding box center [539, 61] width 14 height 14
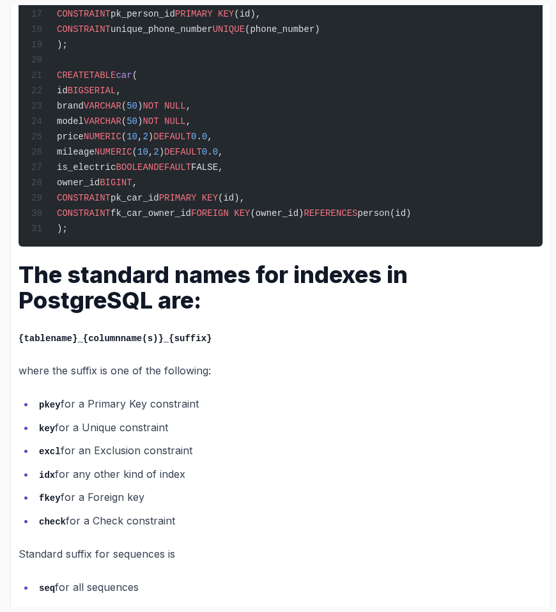
scroll to position [1037, 0]
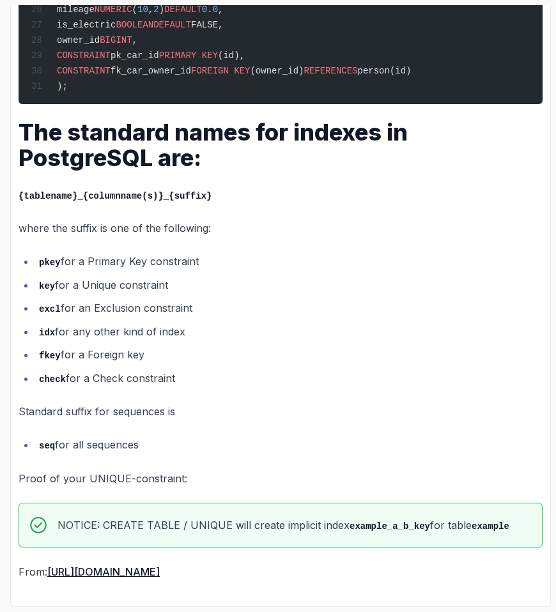
click at [73, 379] on li "check for a Check constraint" at bounding box center [288, 378] width 507 height 19
click at [57, 417] on p "Standard suffix for sequences is" at bounding box center [281, 411] width 524 height 18
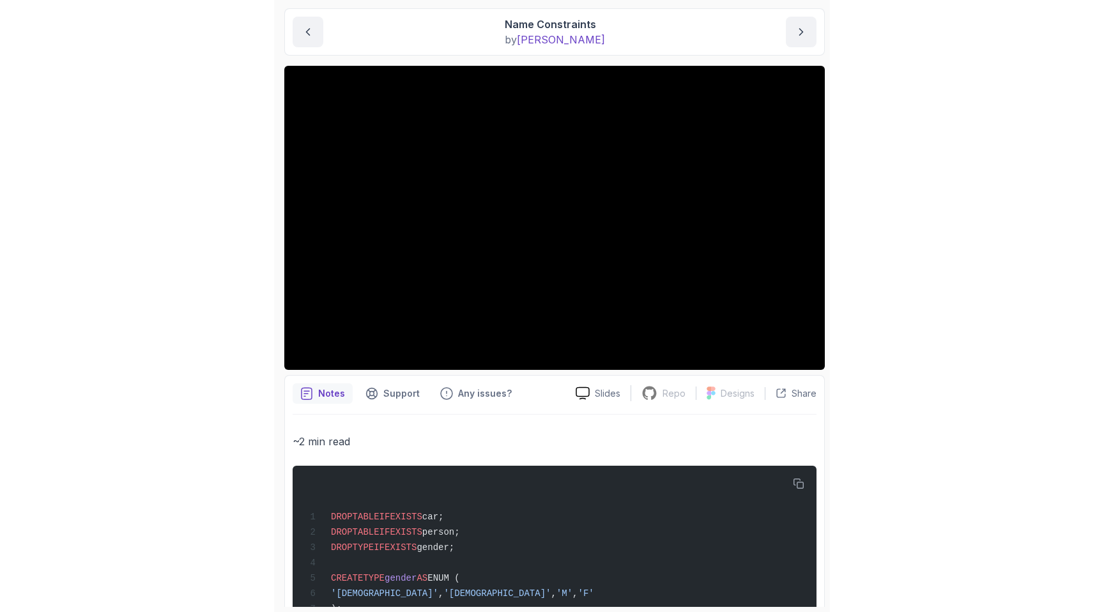
scroll to position [0, 0]
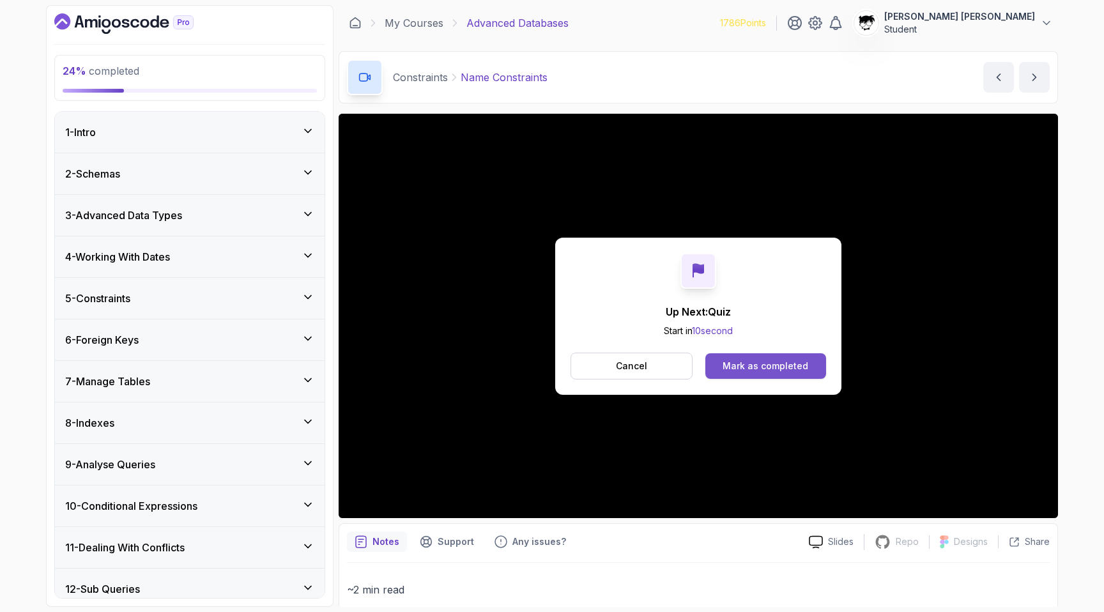
click at [760, 358] on button "Mark as completed" at bounding box center [765, 366] width 121 height 26
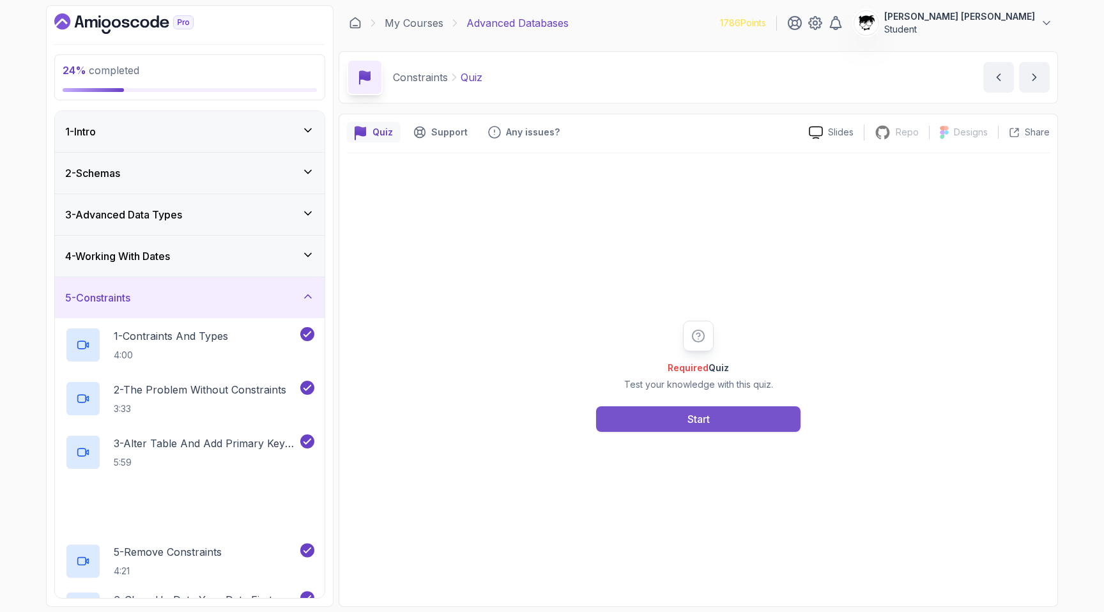
click at [612, 411] on button "Start" at bounding box center [698, 419] width 204 height 26
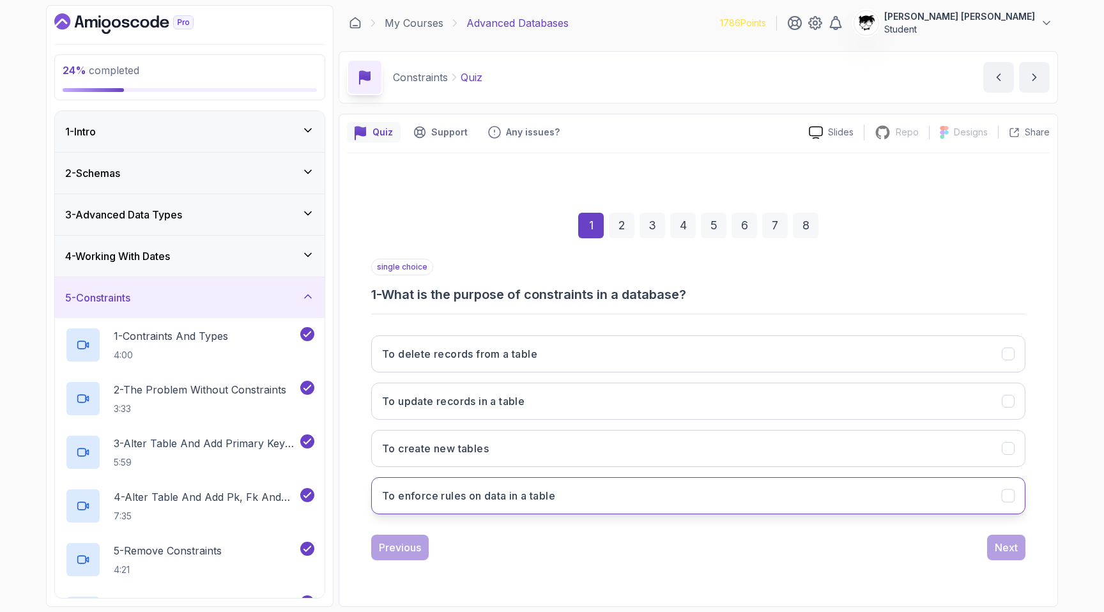
click at [431, 484] on button "To enforce rules on data in a table" at bounding box center [698, 495] width 654 height 37
click at [1001, 540] on div "Next" at bounding box center [1006, 547] width 23 height 15
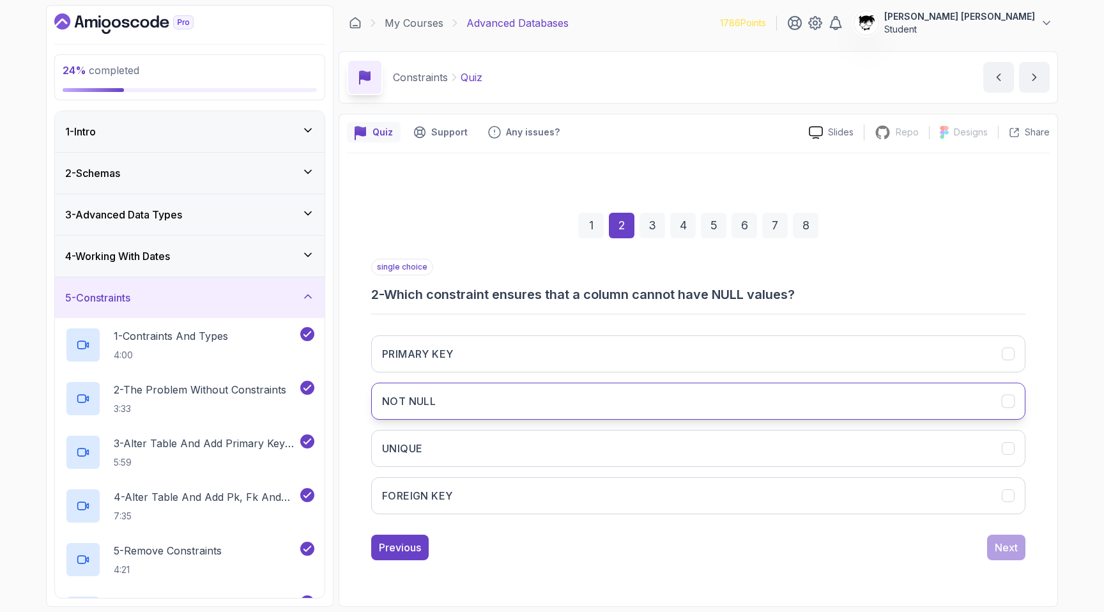
click at [432, 394] on h3 "NOT NULL" at bounding box center [409, 401] width 54 height 15
click at [1003, 559] on button "Next" at bounding box center [1006, 548] width 38 height 26
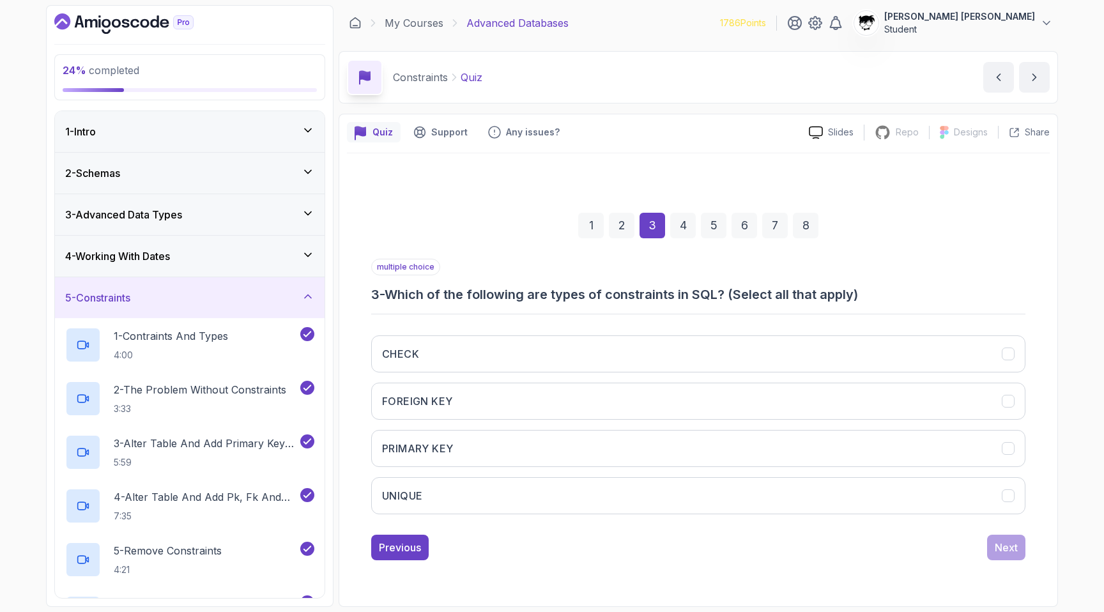
drag, startPoint x: 386, startPoint y: 290, endPoint x: 1004, endPoint y: 282, distance: 617.8
click at [1004, 282] on div "multiple choice 3 - Which of the following are types of constraints in SQL? (Se…" at bounding box center [698, 281] width 654 height 45
click at [974, 293] on h3 "3 - Which of the following are types of constraints in SQL? (Select all that ap…" at bounding box center [698, 295] width 654 height 18
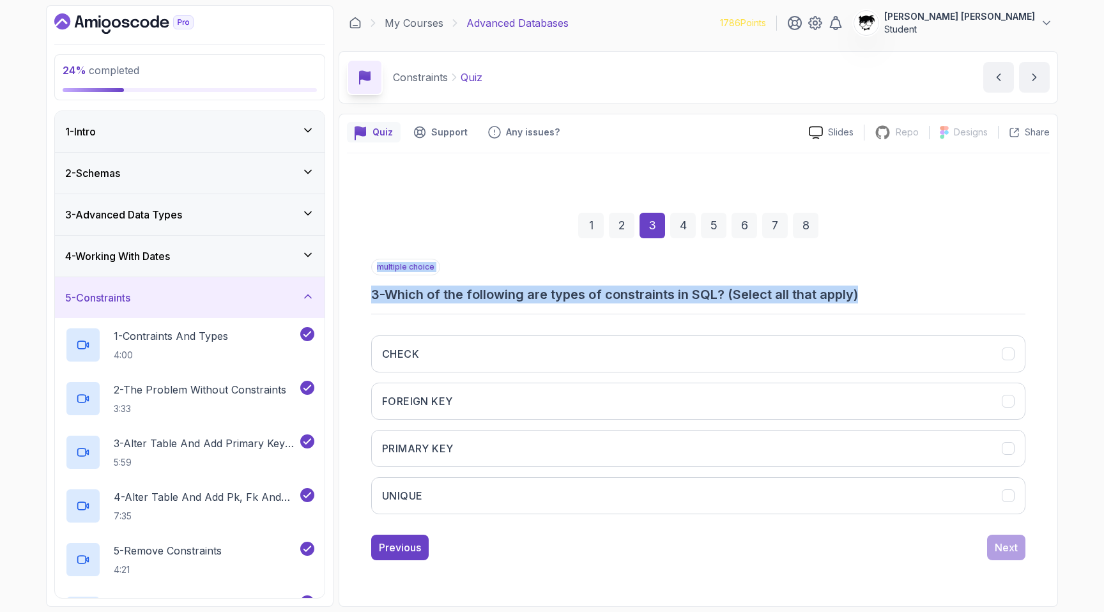
click at [974, 293] on h3 "3 - Which of the following are types of constraints in SQL? (Select all that ap…" at bounding box center [698, 295] width 654 height 18
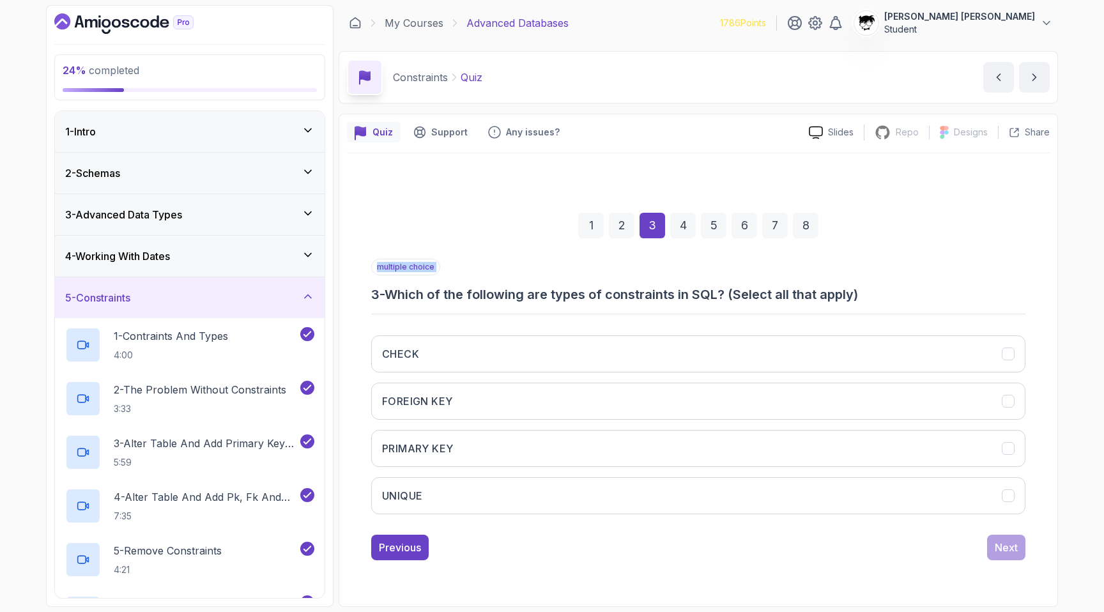
click at [974, 293] on h3 "3 - Which of the following are types of constraints in SQL? (Select all that ap…" at bounding box center [698, 295] width 654 height 18
click at [938, 307] on div "multiple choice 3 - Which of the following are types of constraints in SQL? (Se…" at bounding box center [698, 392] width 654 height 266
click at [498, 353] on button "CHECK" at bounding box center [698, 353] width 654 height 37
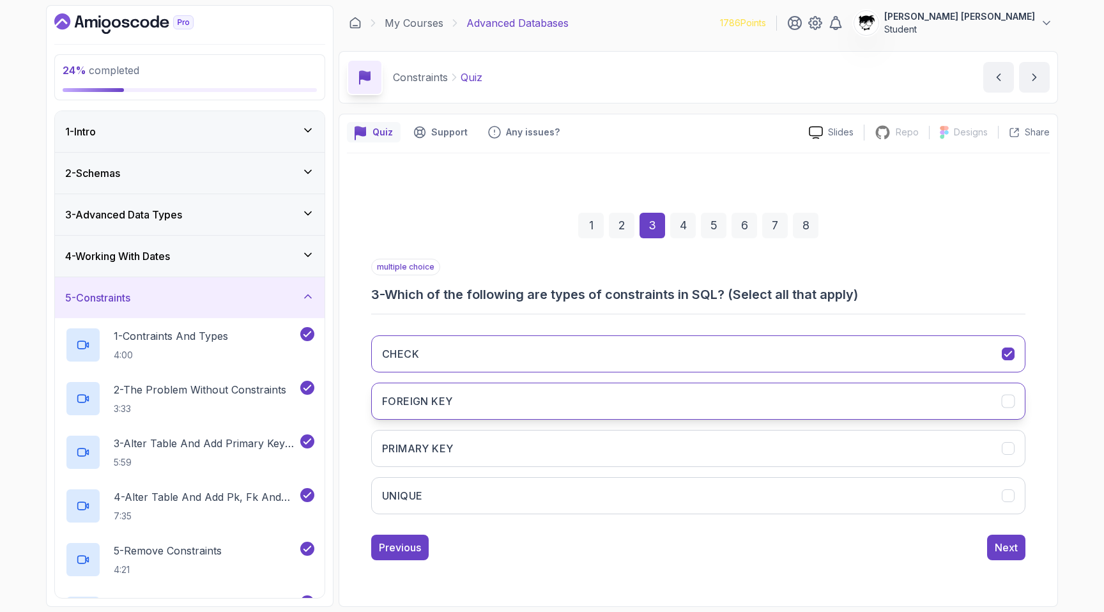
click at [474, 394] on button "FOREIGN KEY" at bounding box center [698, 401] width 654 height 37
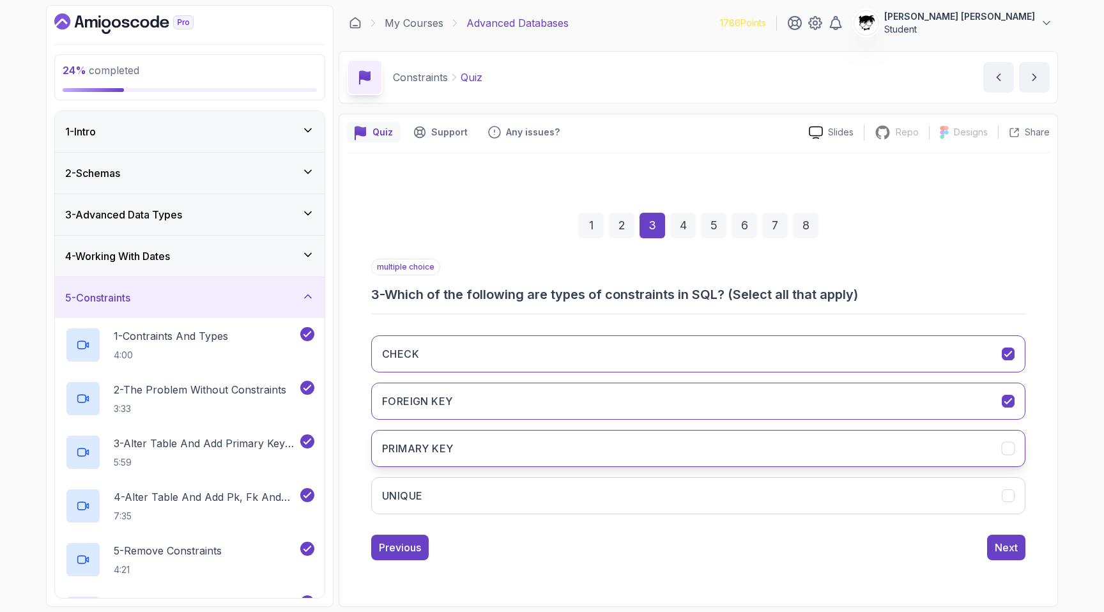
click at [468, 430] on button "PRIMARY KEY" at bounding box center [698, 448] width 654 height 37
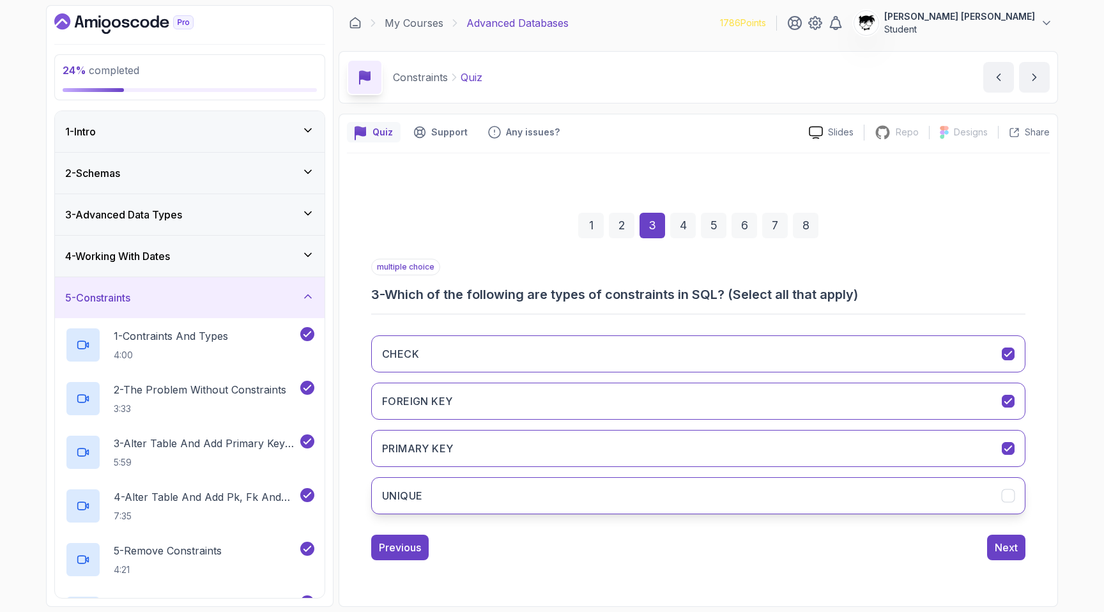
click at [454, 491] on button "UNIQUE" at bounding box center [698, 495] width 654 height 37
click at [999, 542] on div "Next" at bounding box center [1006, 547] width 23 height 15
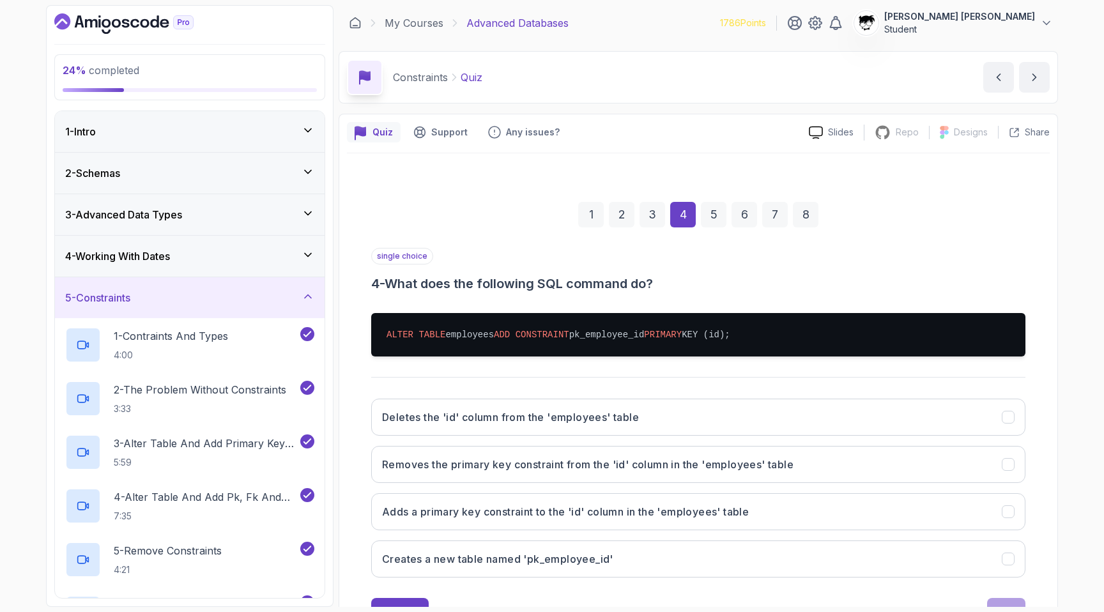
scroll to position [53, 0]
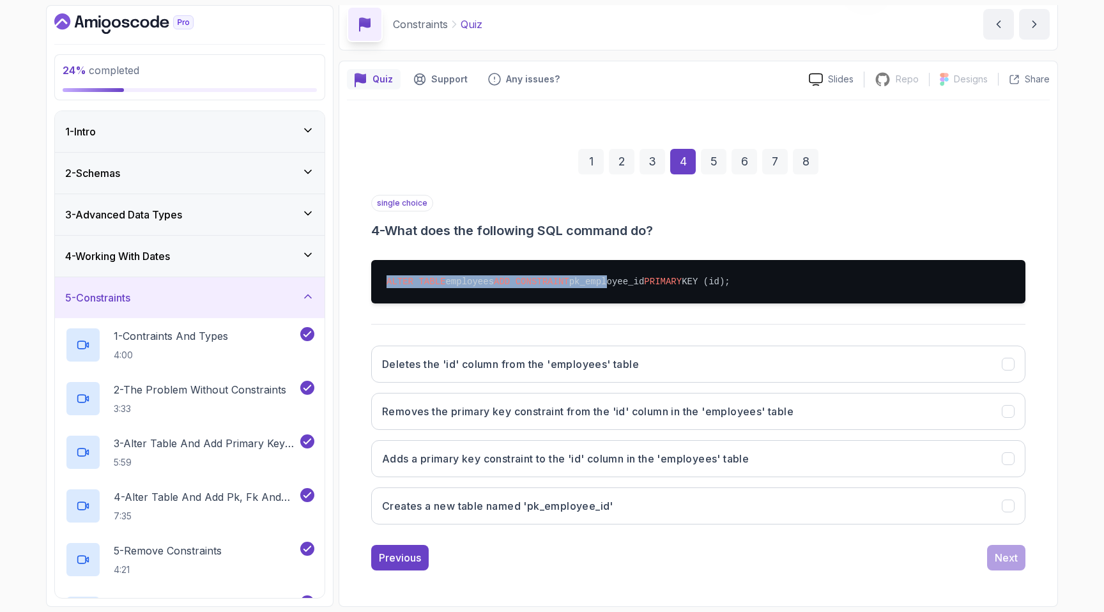
drag, startPoint x: 384, startPoint y: 275, endPoint x: 620, endPoint y: 283, distance: 236.5
click at [620, 283] on pre "ALTER TABLE employees ADD CONSTRAINT pk_employee_id PRIMARY KEY (id);" at bounding box center [698, 281] width 654 height 43
click at [621, 283] on pre "ALTER TABLE employees ADD CONSTRAINT pk_employee_id PRIMARY KEY (id);" at bounding box center [698, 281] width 654 height 43
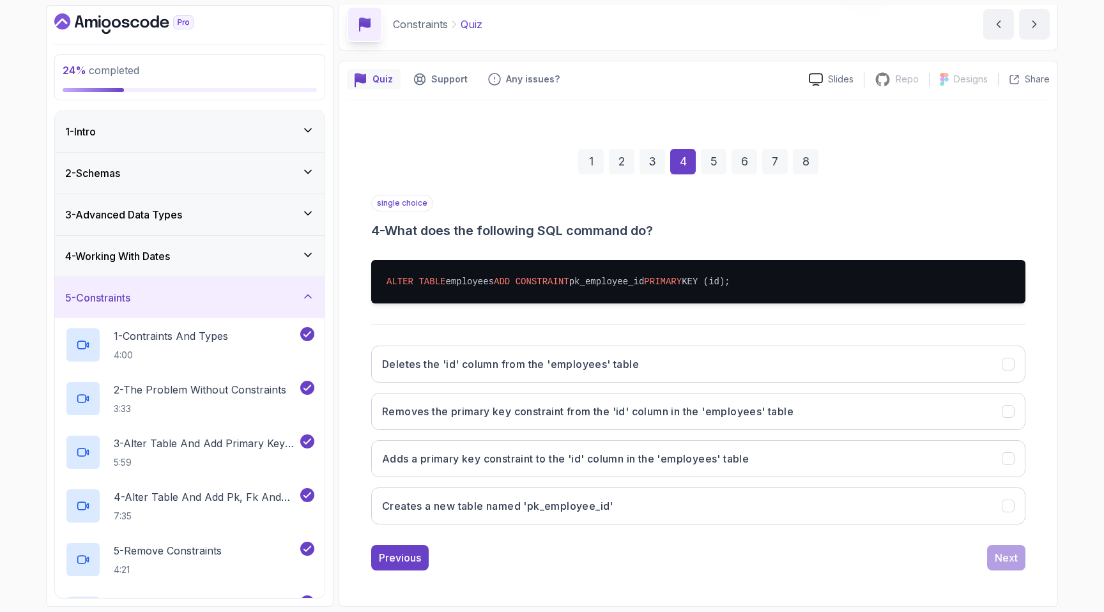
click at [621, 283] on pre "ALTER TABLE employees ADD CONSTRAINT pk_employee_id PRIMARY KEY (id);" at bounding box center [698, 281] width 654 height 43
click at [386, 454] on h3 "Adds a primary key constraint to the 'id' column in the 'employees' table" at bounding box center [565, 458] width 367 height 15
click at [1001, 550] on div "Next" at bounding box center [1006, 557] width 23 height 15
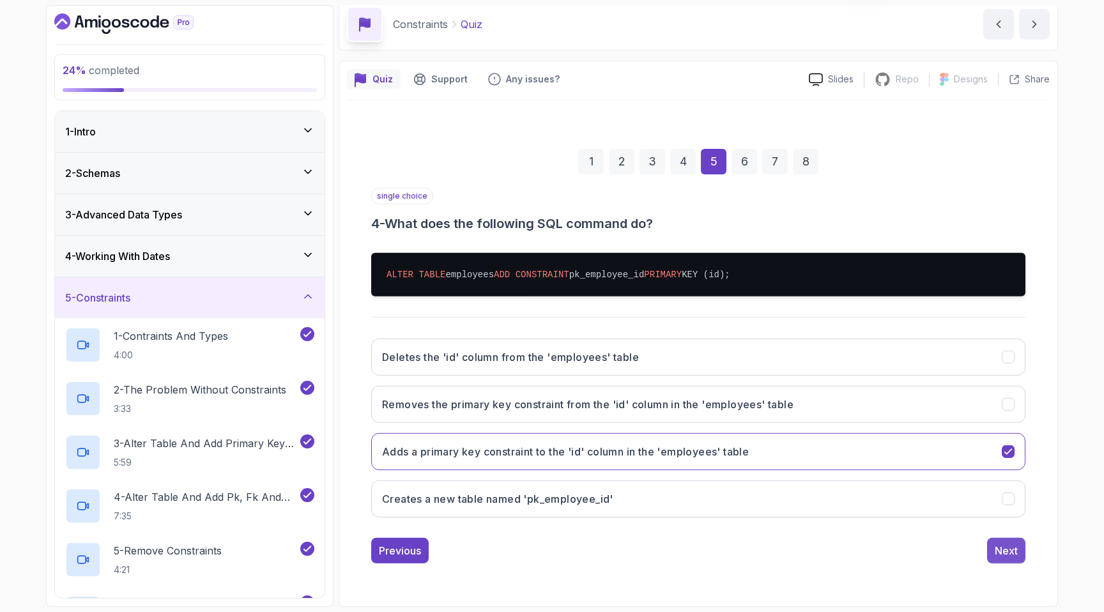
scroll to position [40, 0]
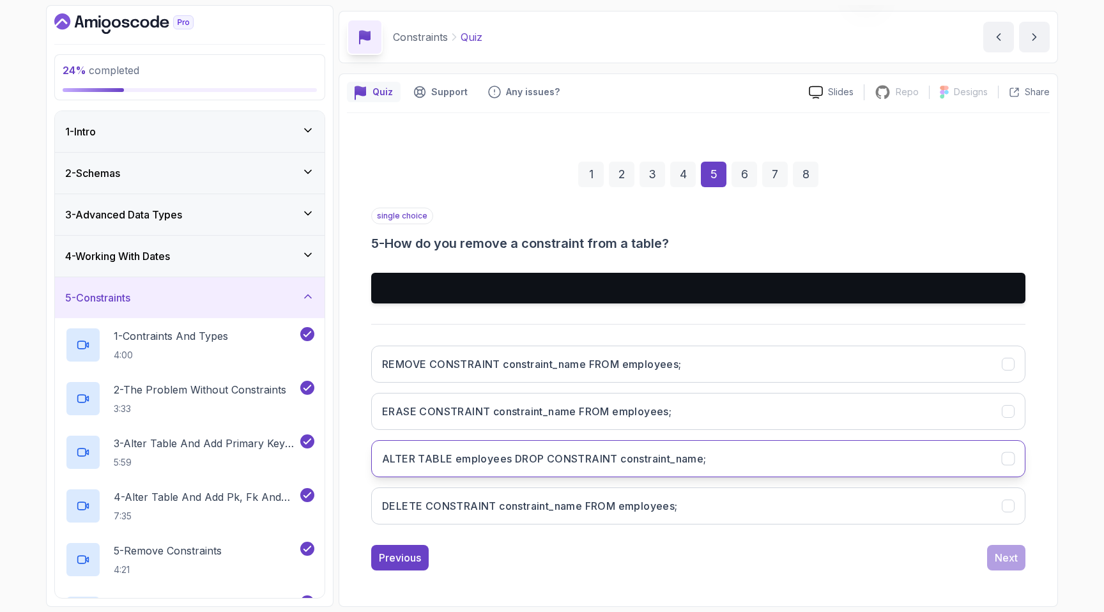
click at [406, 471] on button "ALTER TABLE employees DROP CONSTRAINT constraint_name;" at bounding box center [698, 458] width 654 height 37
click at [1001, 552] on div "Next" at bounding box center [1006, 557] width 23 height 15
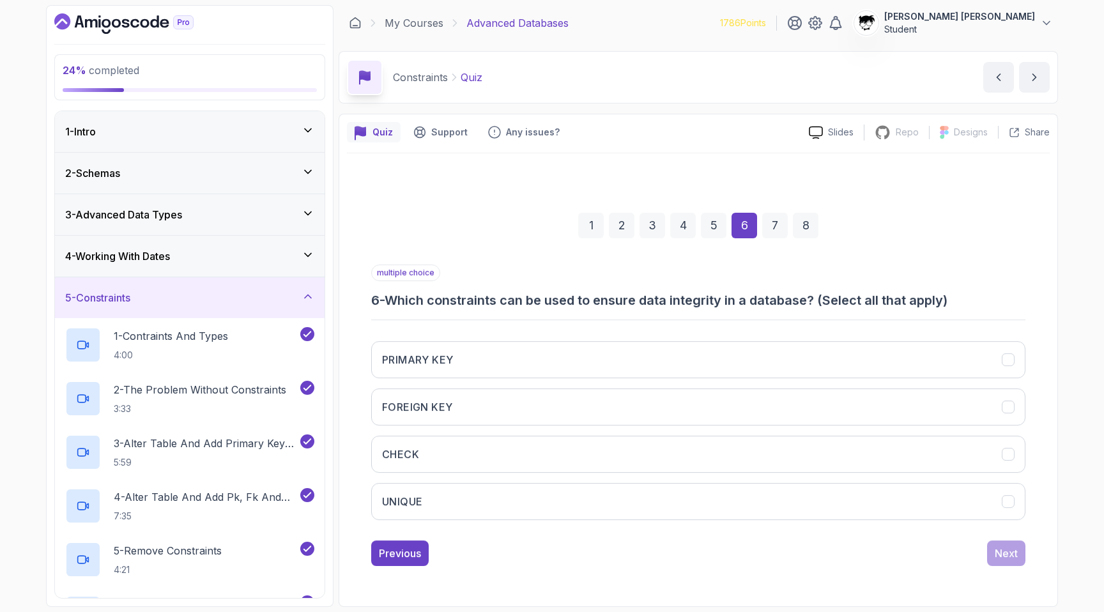
scroll to position [0, 0]
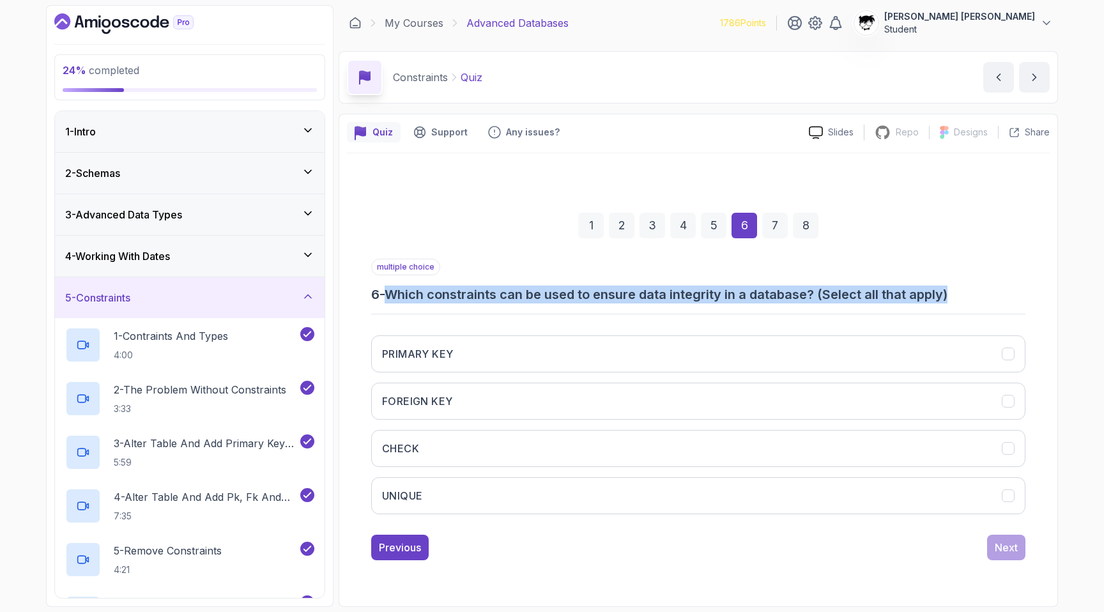
drag, startPoint x: 394, startPoint y: 288, endPoint x: 976, endPoint y: 286, distance: 582.0
click at [975, 286] on h3 "6 - Which constraints can be used to ensure data integrity in a database? (Sele…" at bounding box center [698, 295] width 654 height 18
click at [976, 286] on h3 "6 - Which constraints can be used to ensure data integrity in a database? (Sele…" at bounding box center [698, 295] width 654 height 18
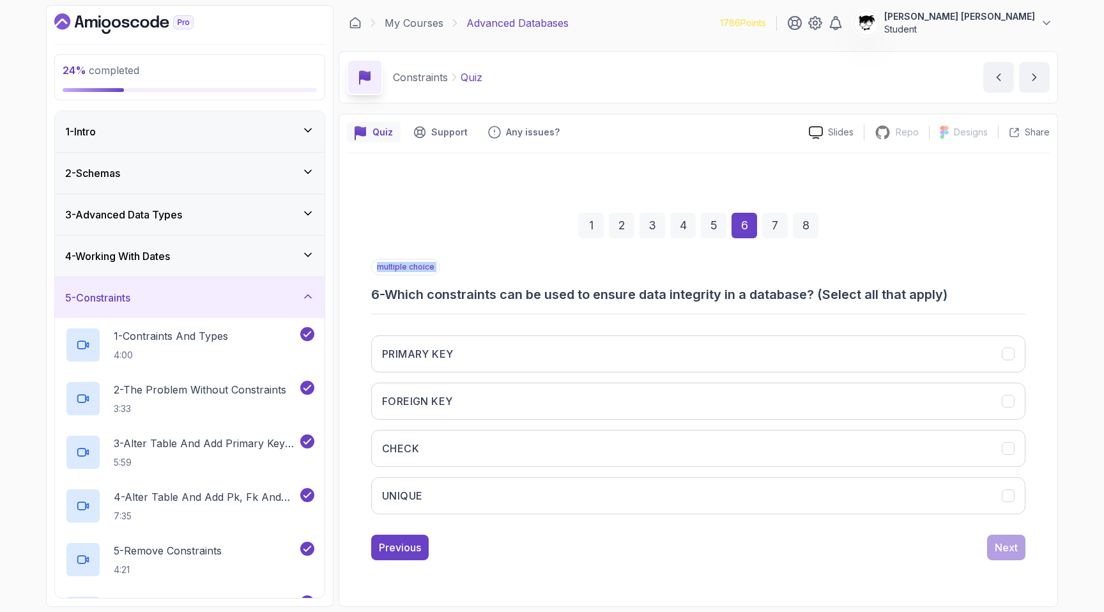
click at [976, 286] on h3 "6 - Which constraints can be used to ensure data integrity in a database? (Sele…" at bounding box center [698, 295] width 654 height 18
click at [947, 305] on div "multiple choice 6 - Which constraints can be used to ensure data integrity in a…" at bounding box center [698, 392] width 654 height 266
click at [530, 350] on button "PRIMARY KEY" at bounding box center [698, 353] width 654 height 37
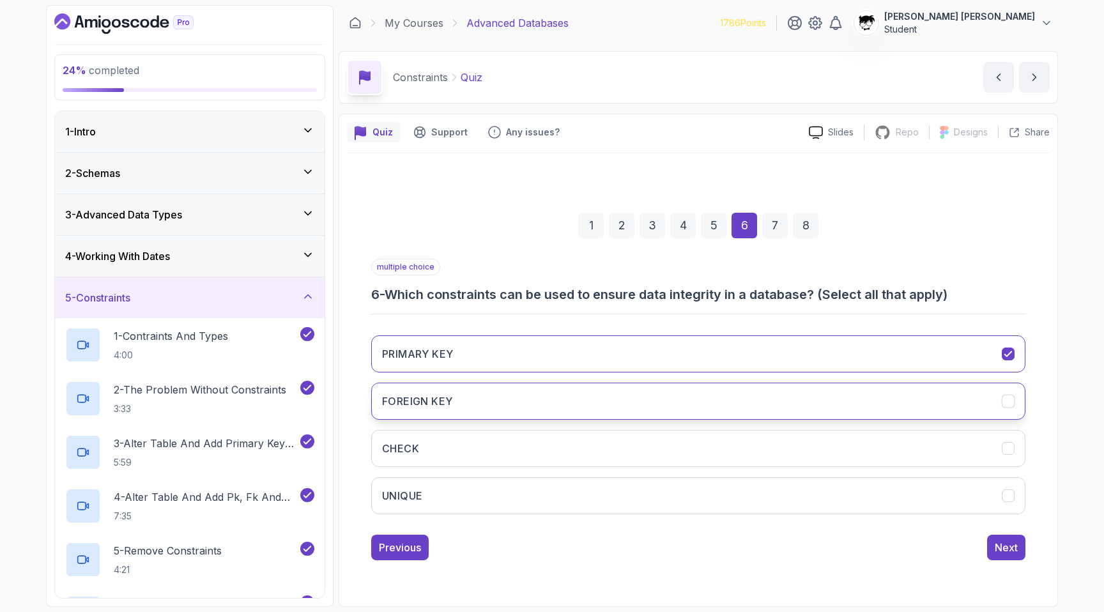
click at [507, 406] on button "FOREIGN KEY" at bounding box center [698, 401] width 654 height 37
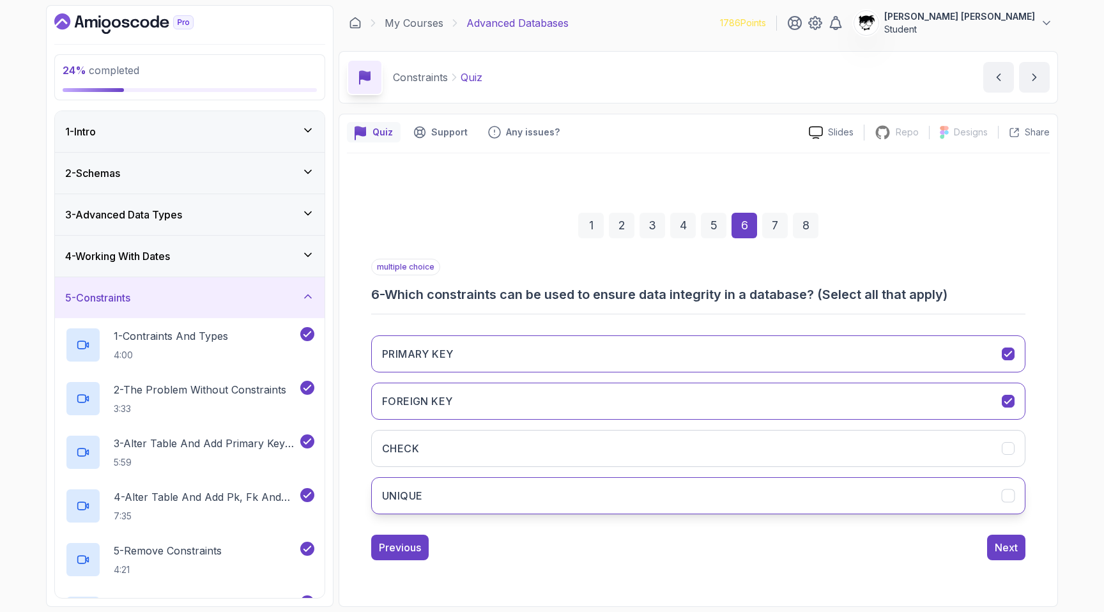
click at [495, 498] on button "UNIQUE" at bounding box center [698, 495] width 654 height 37
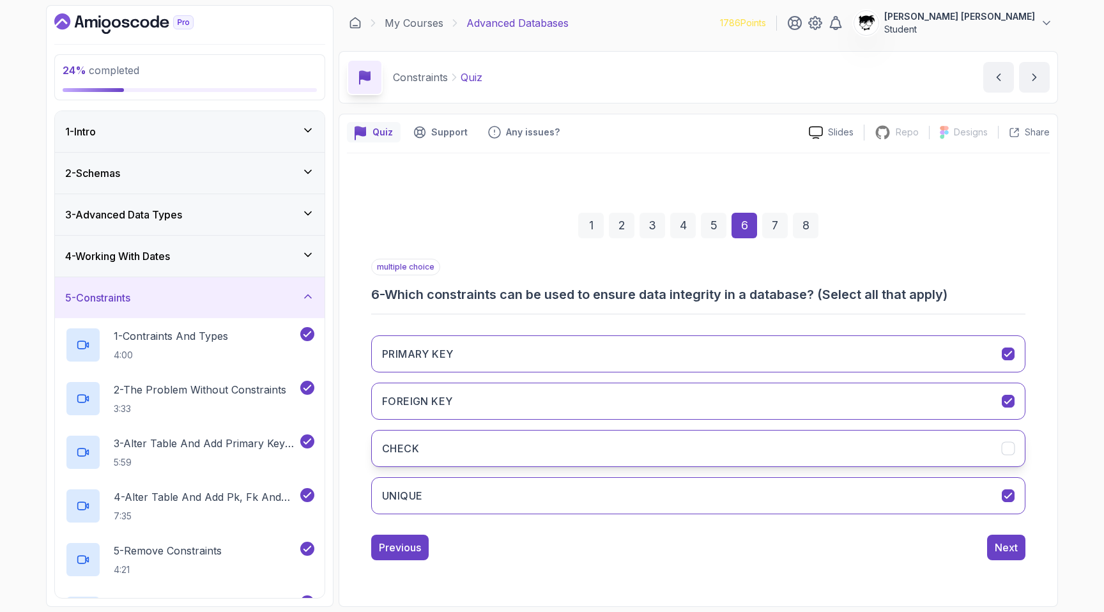
click at [490, 458] on button "CHECK" at bounding box center [698, 448] width 654 height 37
click at [1009, 548] on div "Next" at bounding box center [1006, 547] width 23 height 15
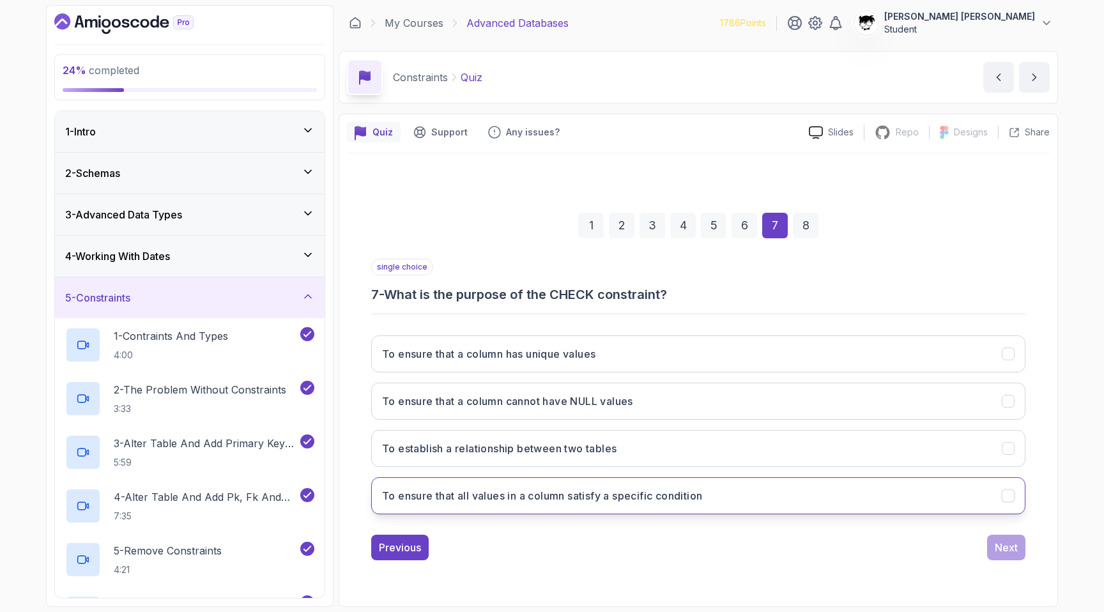
click at [533, 484] on button "To ensure that all values in a column satisfy a specific condition" at bounding box center [698, 495] width 654 height 37
click at [1005, 543] on div "Next" at bounding box center [1006, 547] width 23 height 15
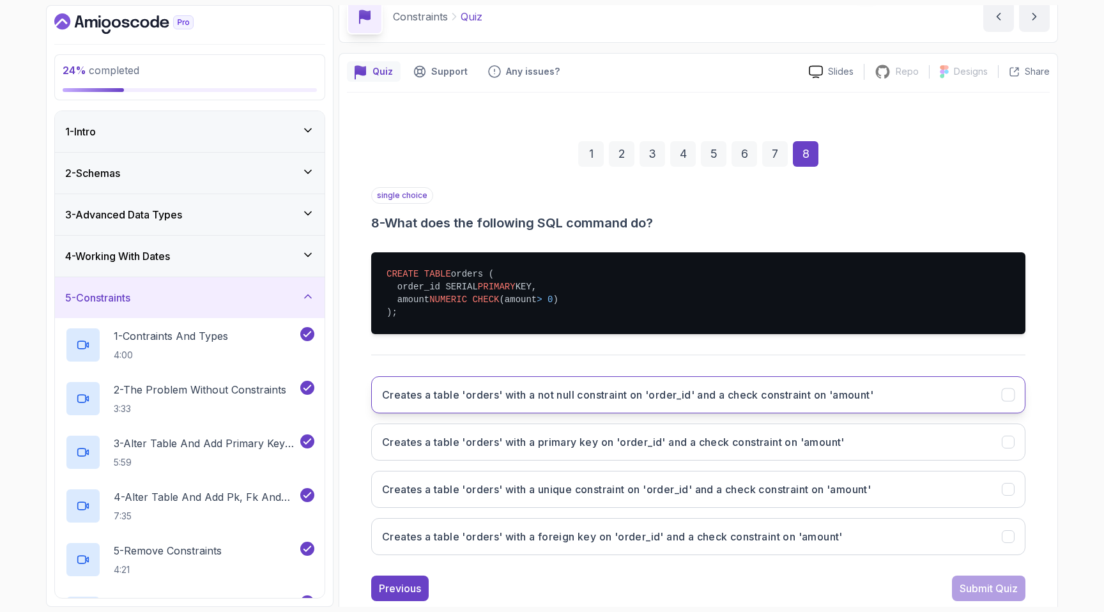
scroll to position [65, 0]
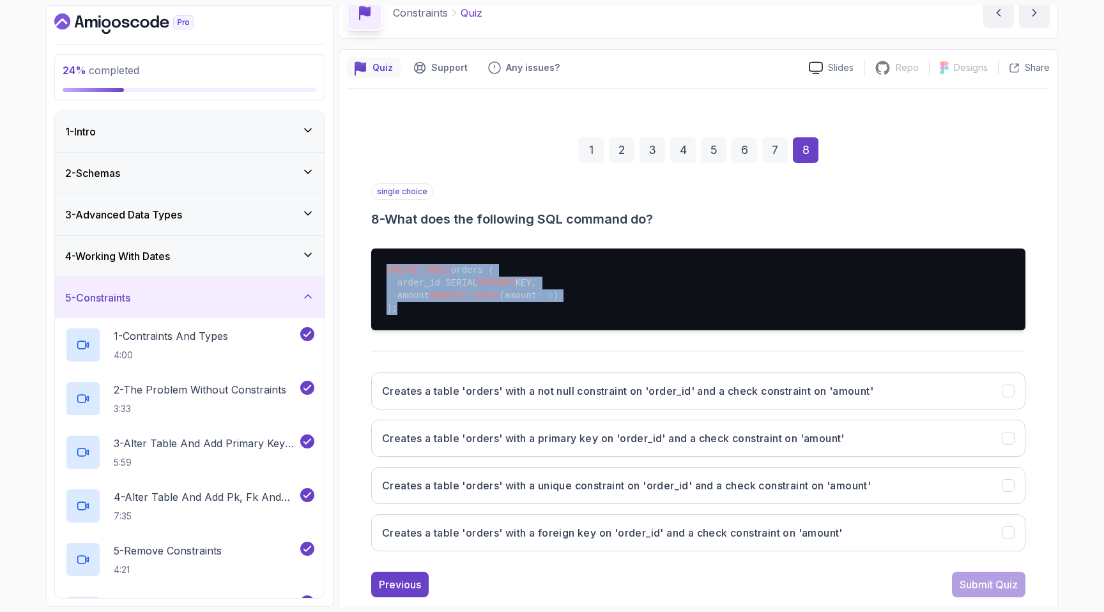
drag, startPoint x: 384, startPoint y: 266, endPoint x: 581, endPoint y: 302, distance: 200.0
click at [580, 302] on pre "CREATE TABLE orders ( order_id SERIAL PRIMARY KEY, amount NUMERIC CHECK (amount…" at bounding box center [698, 290] width 654 height 82
click at [581, 302] on pre "CREATE TABLE orders ( order_id SERIAL PRIMARY KEY, amount NUMERIC CHECK (amount…" at bounding box center [698, 290] width 654 height 82
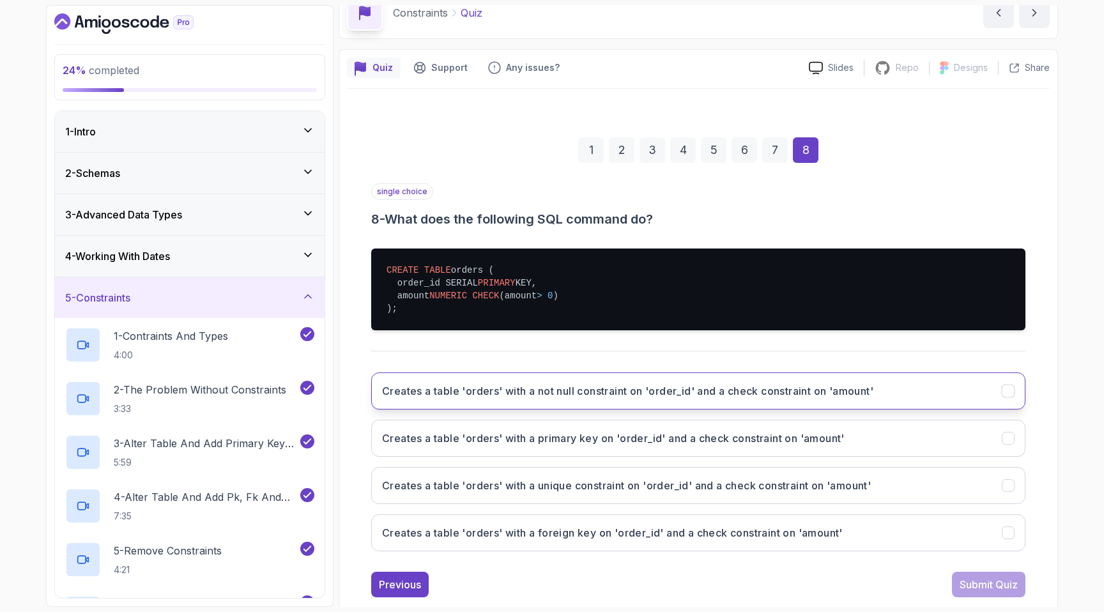
scroll to position [91, 0]
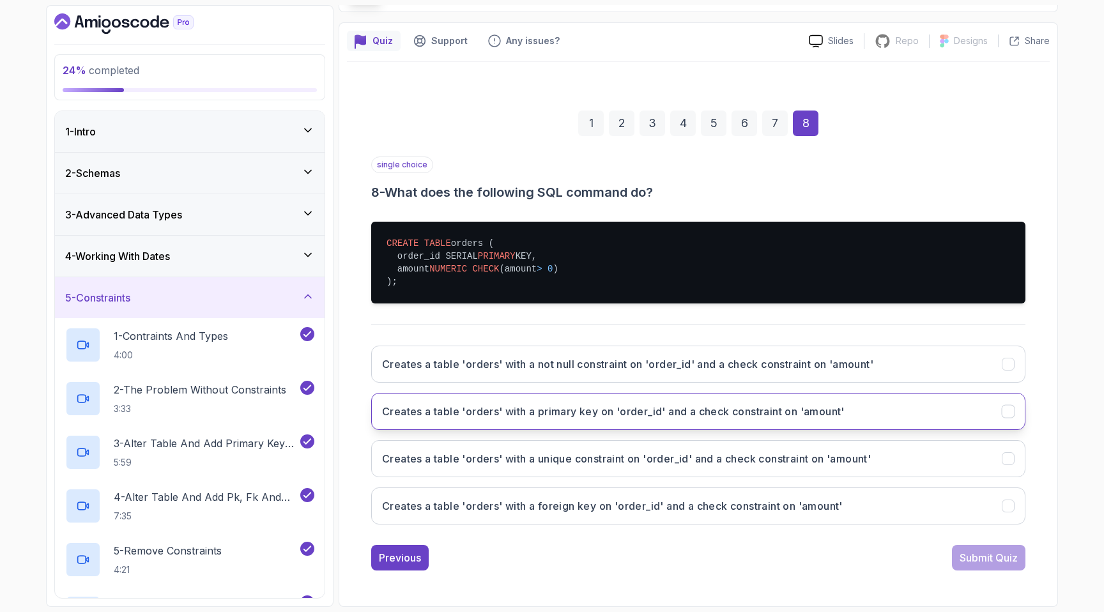
click at [522, 409] on h3 "Creates a table 'orders' with a primary key on 'order_id' and a check constrain…" at bounding box center [613, 411] width 463 height 15
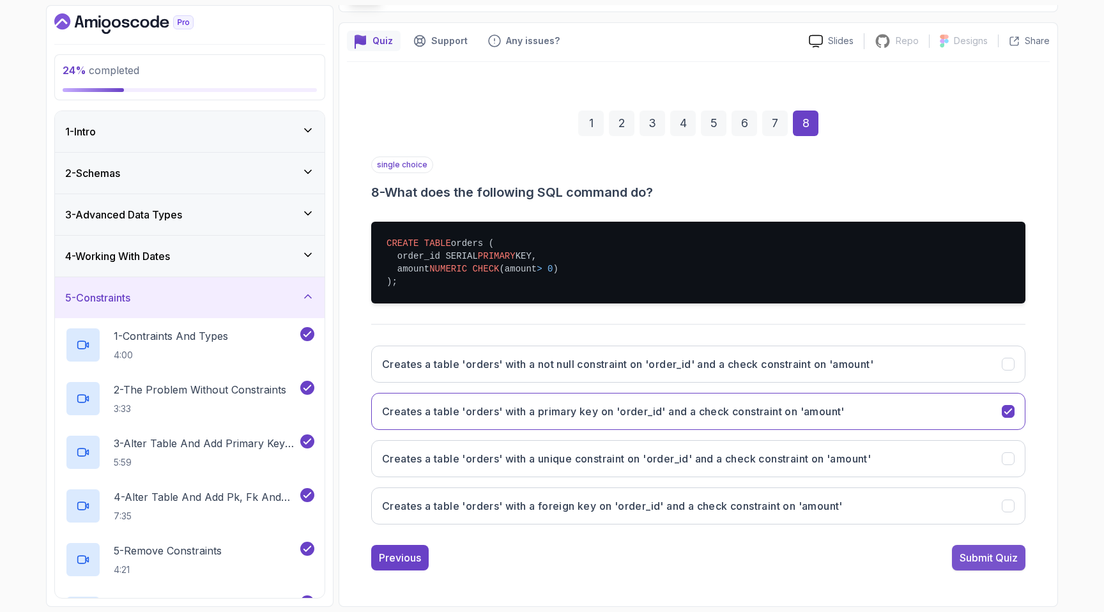
click at [979, 557] on div "Submit Quiz" at bounding box center [989, 557] width 58 height 15
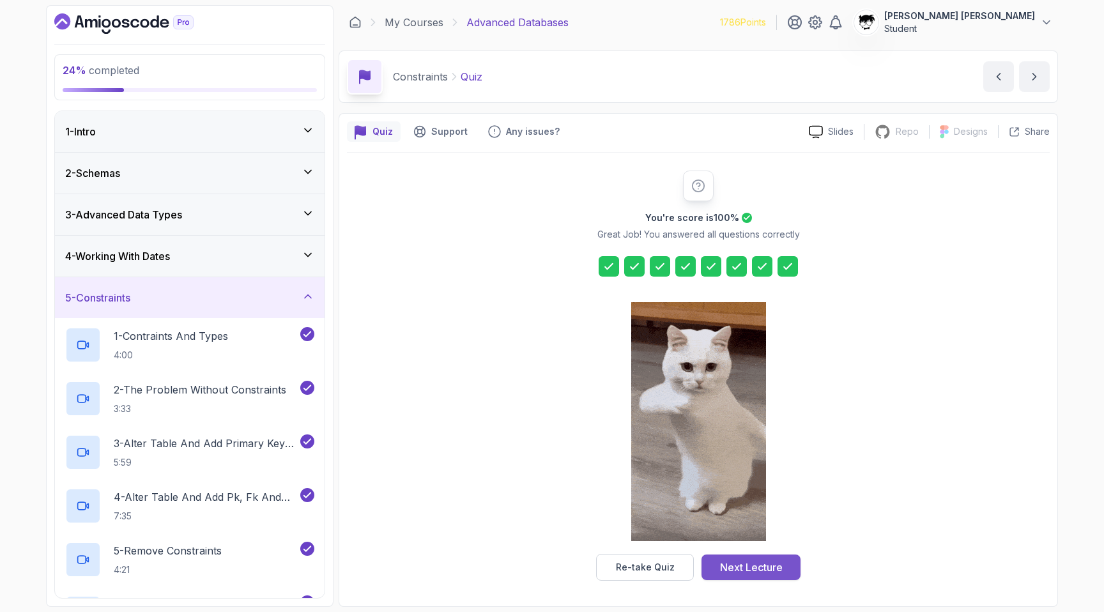
click at [751, 579] on button "Next Lecture" at bounding box center [750, 568] width 99 height 26
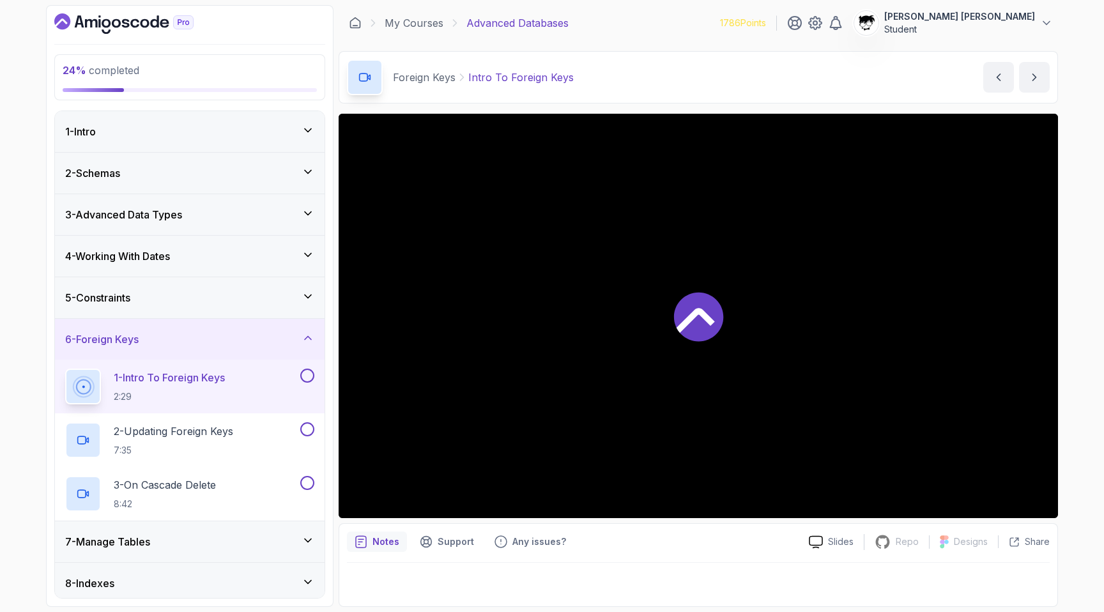
click at [420, 451] on div at bounding box center [698, 316] width 719 height 404
click at [114, 22] on icon "Dashboard" at bounding box center [123, 23] width 139 height 20
